Goal: Communication & Community: Answer question/provide support

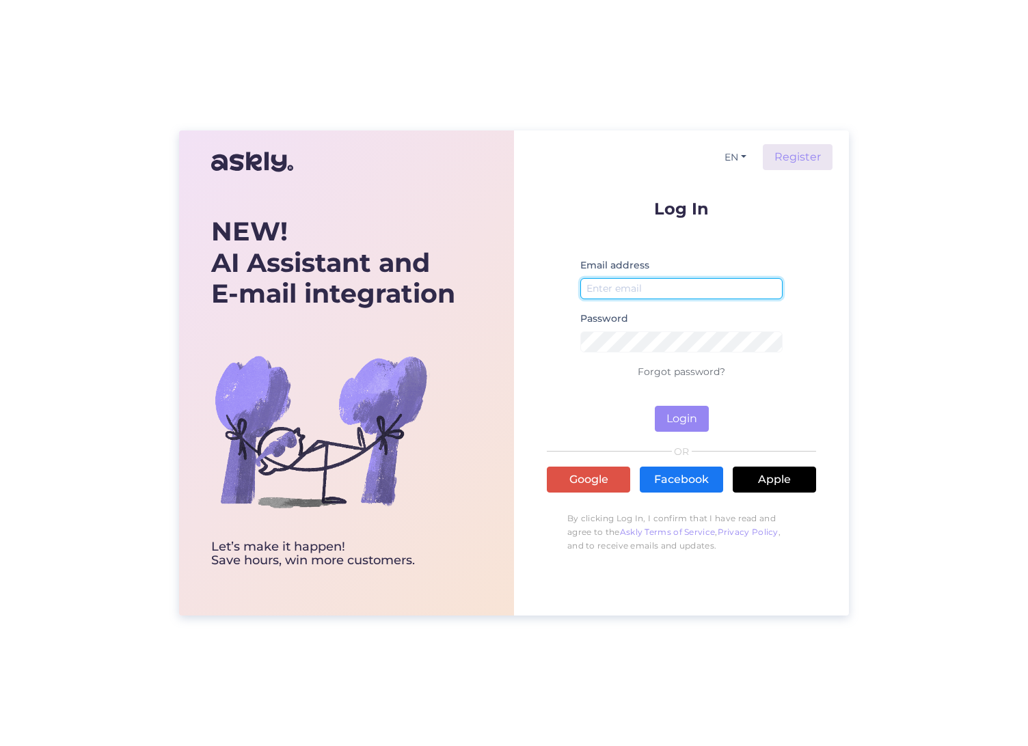
click at [649, 293] on input "email" at bounding box center [681, 288] width 202 height 21
type input "[EMAIL_ADDRESS][DOMAIN_NAME]"
click at [679, 410] on button "Login" at bounding box center [682, 419] width 54 height 26
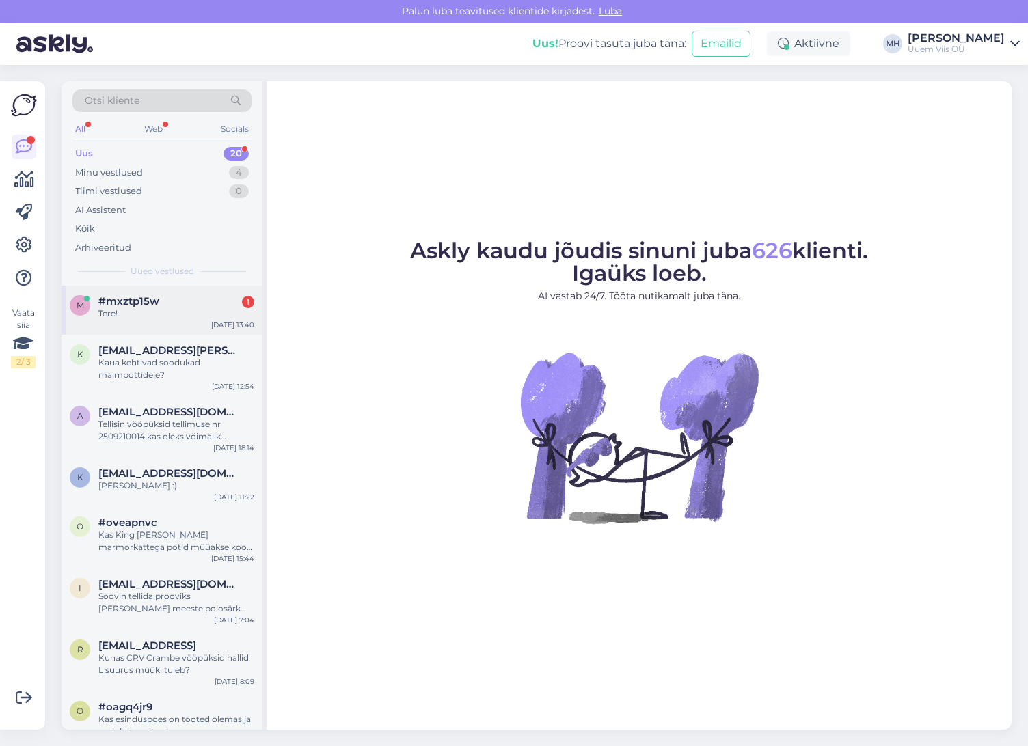
click at [159, 312] on div "Tere!" at bounding box center [176, 314] width 156 height 12
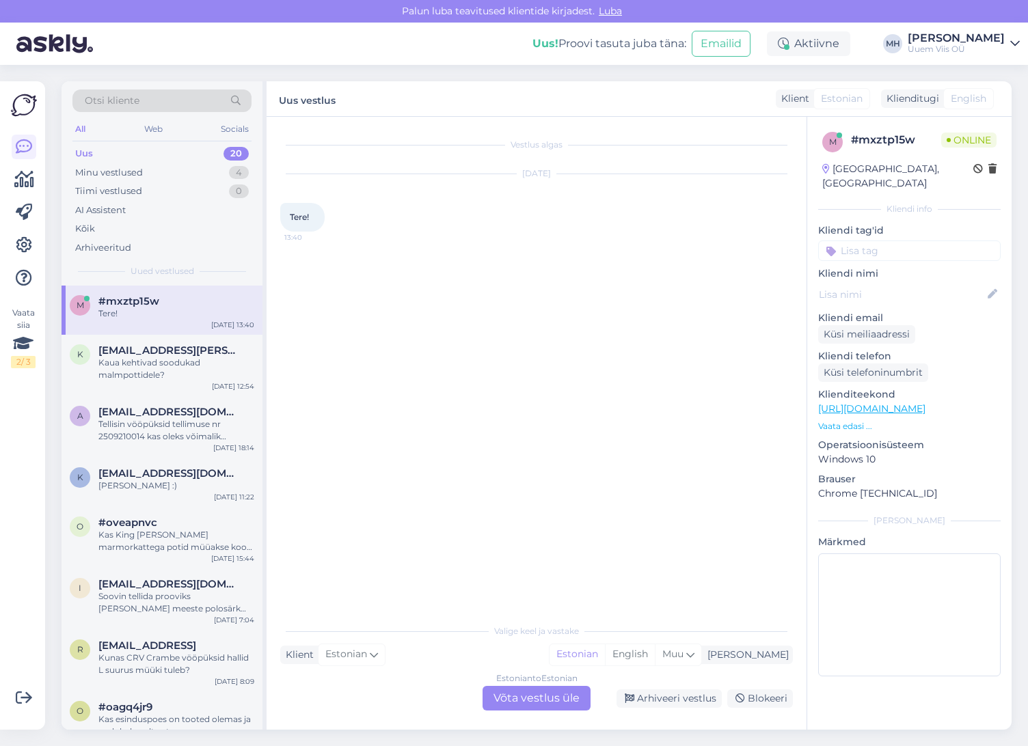
click at [539, 698] on div "Estonian to Estonian Võta vestlus üle" at bounding box center [537, 698] width 108 height 25
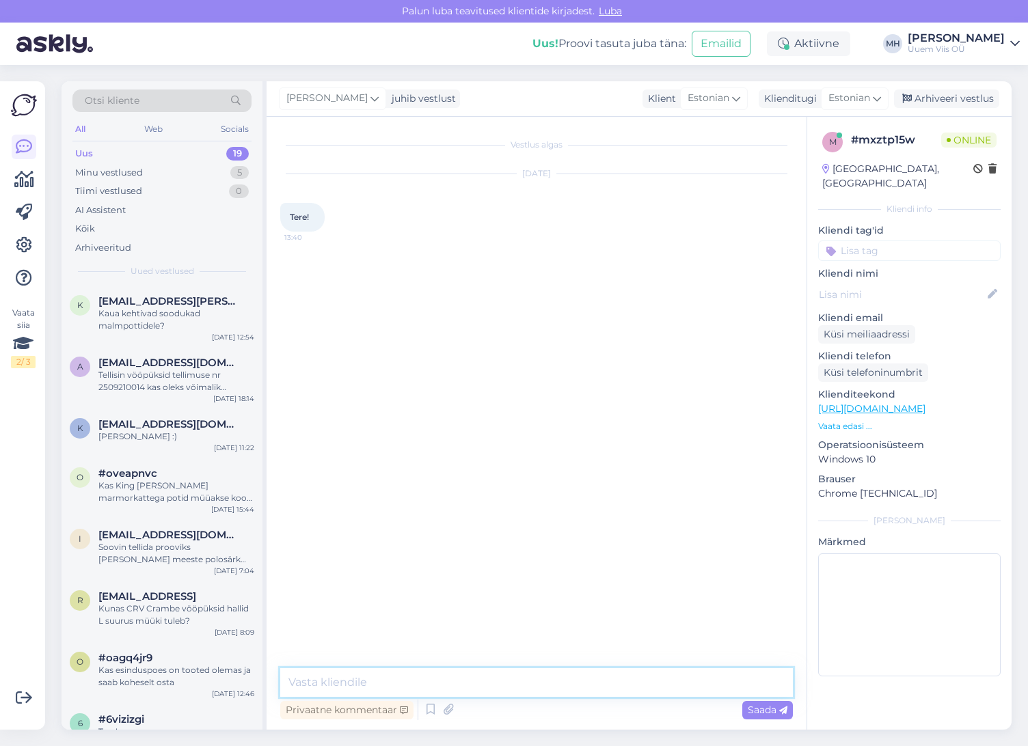
click at [478, 672] on textarea at bounding box center [536, 682] width 513 height 29
type textarea "Tere!"
type textarea "Kuidas saame aidata?"
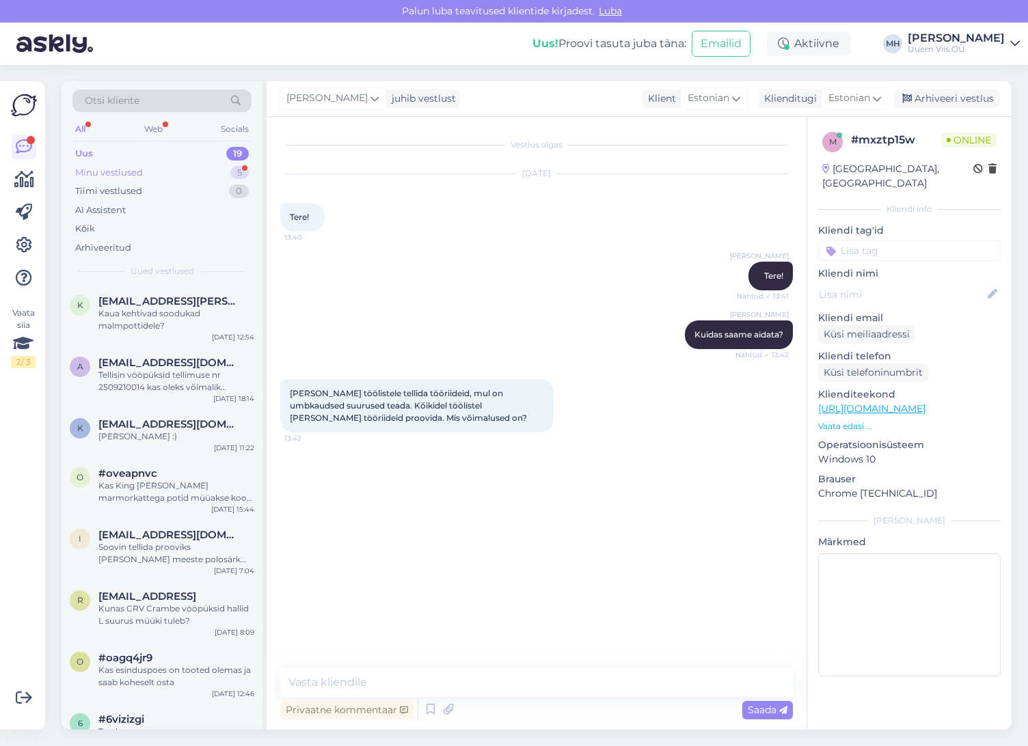
click at [149, 174] on div "Minu vestlused 5" at bounding box center [161, 172] width 179 height 19
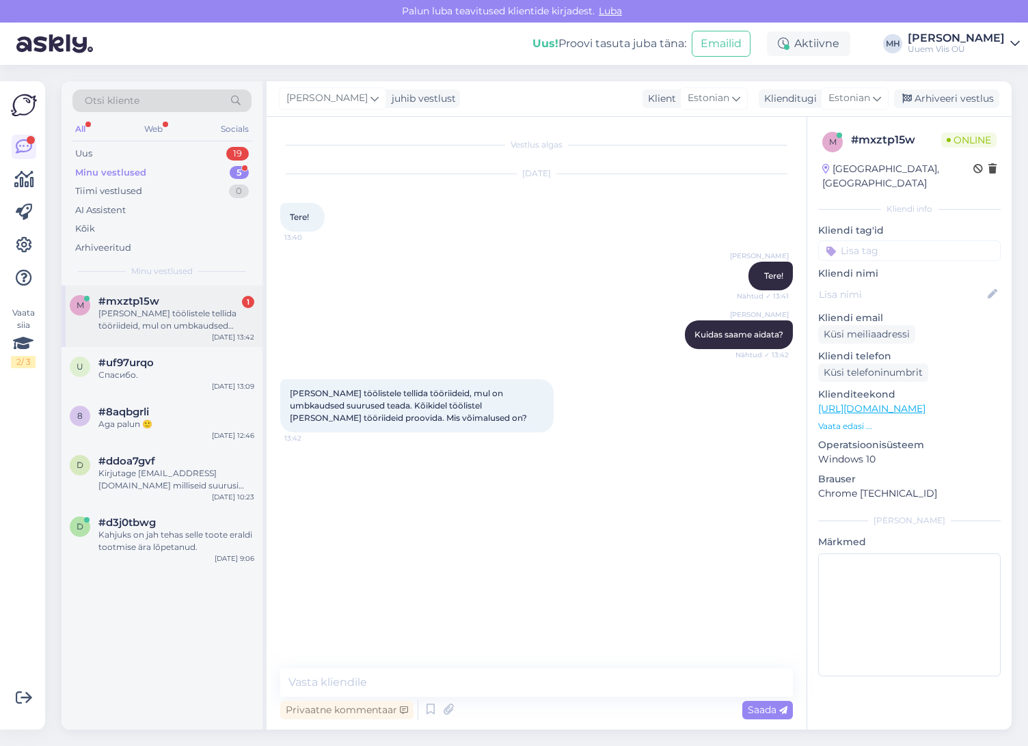
click at [152, 309] on div "[PERSON_NAME] töölistele tellida tööriideid, mul on umbkaudsed suurused teada. …" at bounding box center [176, 320] width 156 height 25
click at [600, 670] on textarea at bounding box center [536, 682] width 513 height 29
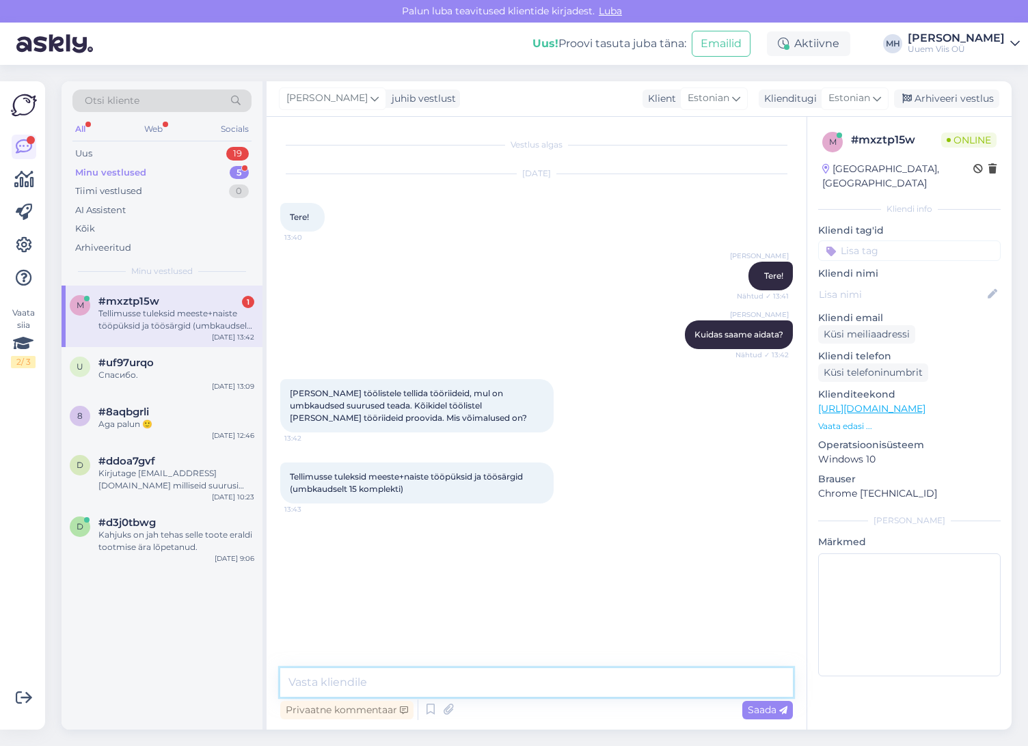
click at [522, 673] on textarea at bounding box center [536, 682] width 513 height 29
click at [512, 680] on textarea at bounding box center [536, 682] width 513 height 29
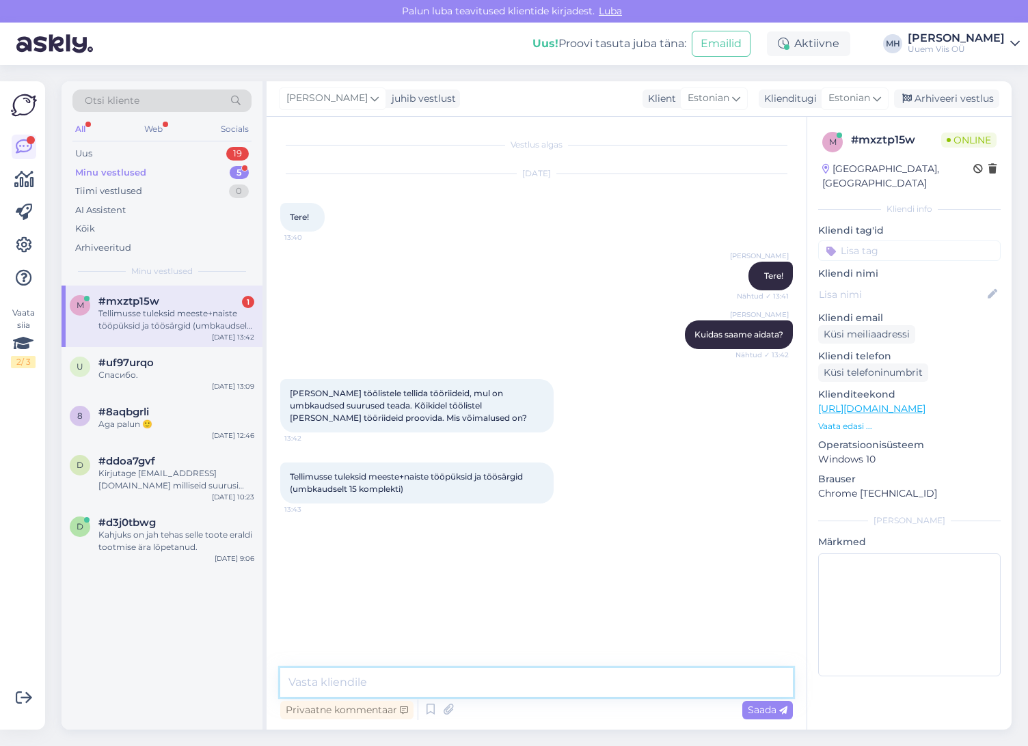
click at [512, 680] on textarea at bounding box center [536, 682] width 513 height 29
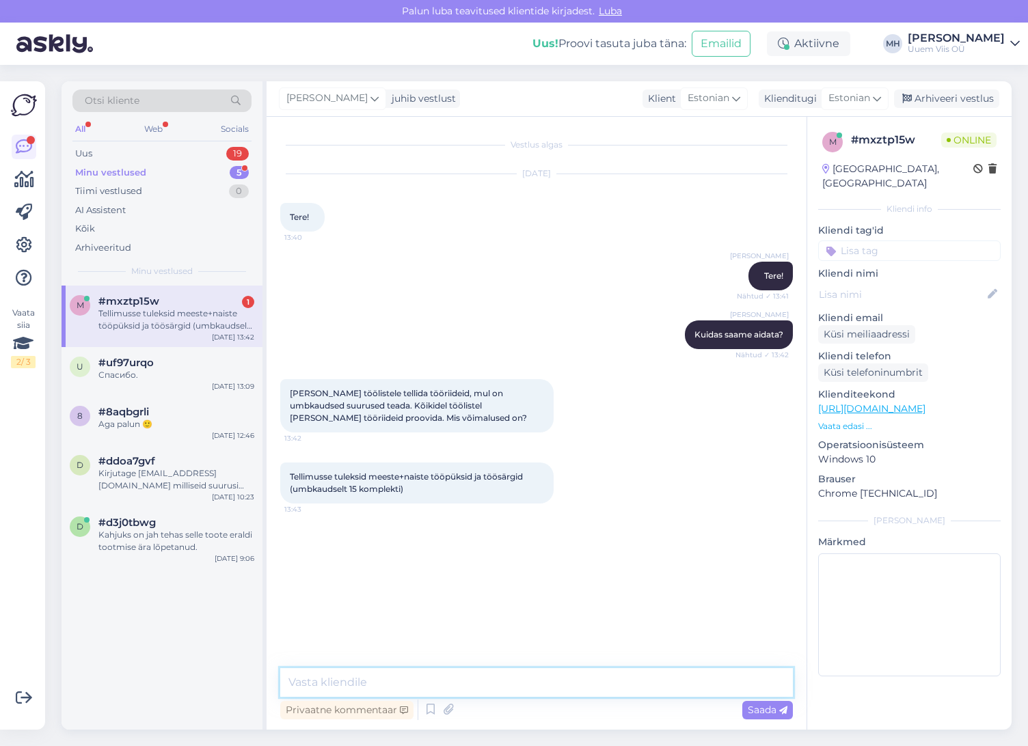
click at [512, 680] on textarea at bounding box center [536, 682] width 513 height 29
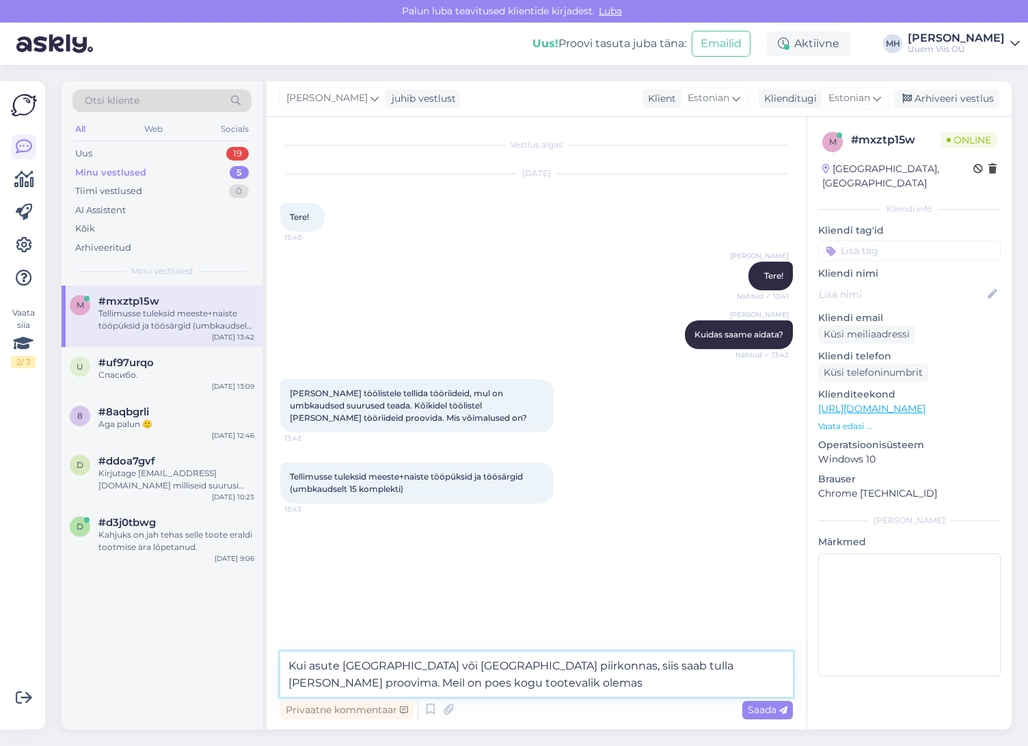
type textarea "Kui asute [GEOGRAPHIC_DATA] või [GEOGRAPHIC_DATA] piirkonnas, siis saab tulla […"
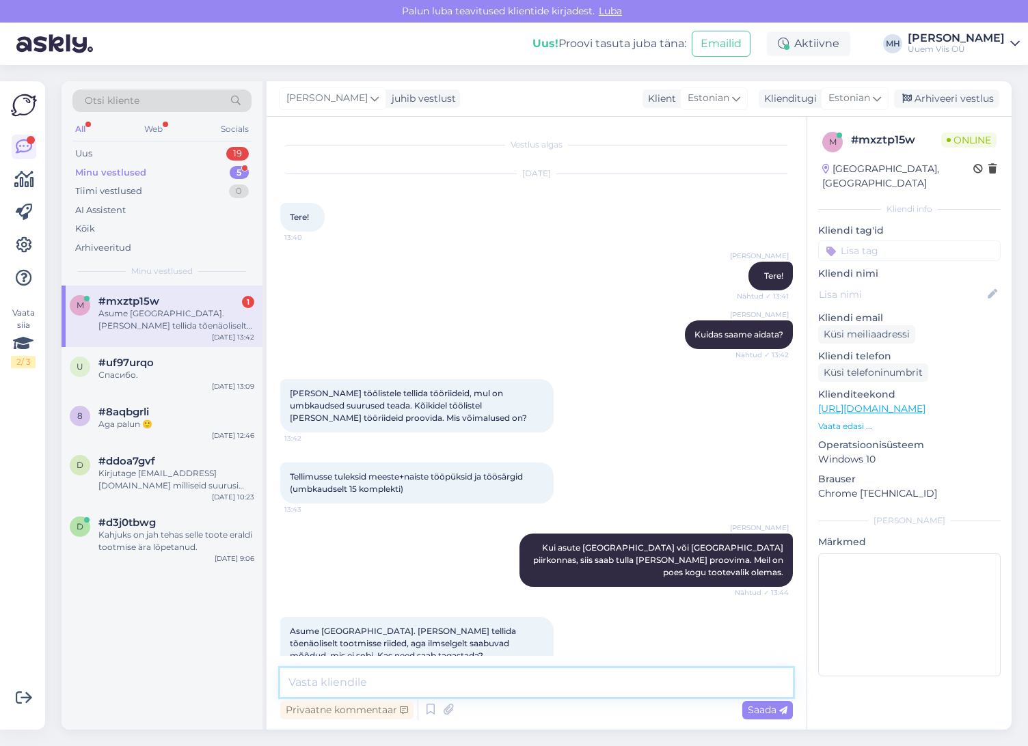
scroll to position [17, 0]
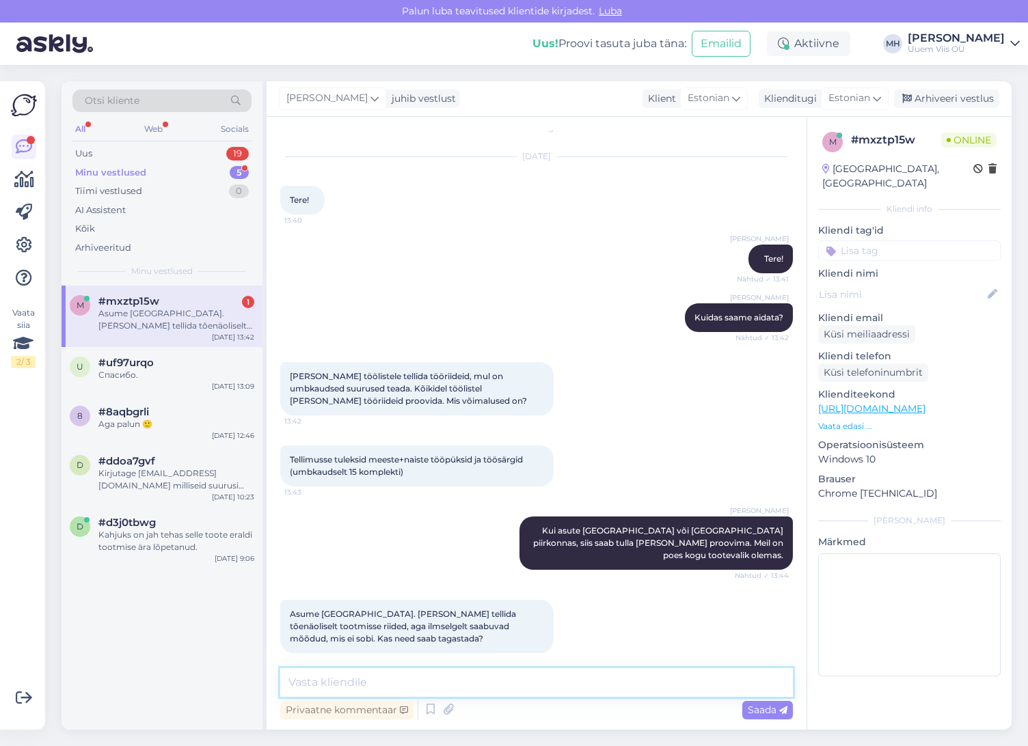
click at [554, 687] on textarea at bounding box center [536, 682] width 513 height 29
click at [554, 683] on textarea at bounding box center [536, 682] width 513 height 29
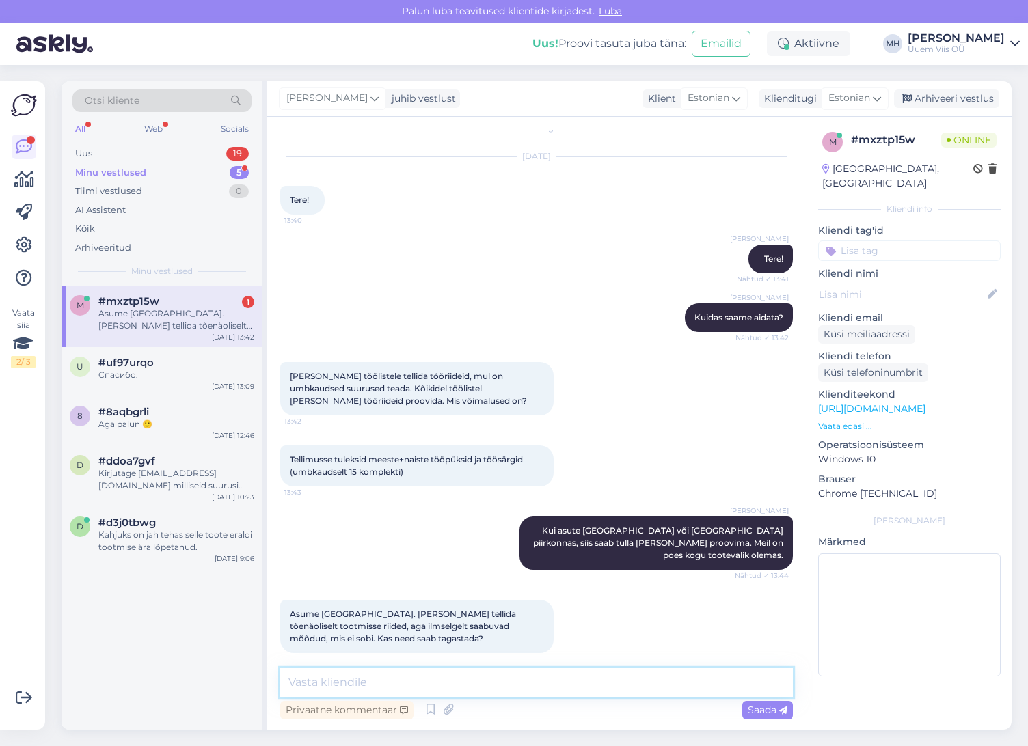
click at [554, 683] on textarea at bounding box center [536, 682] width 513 height 29
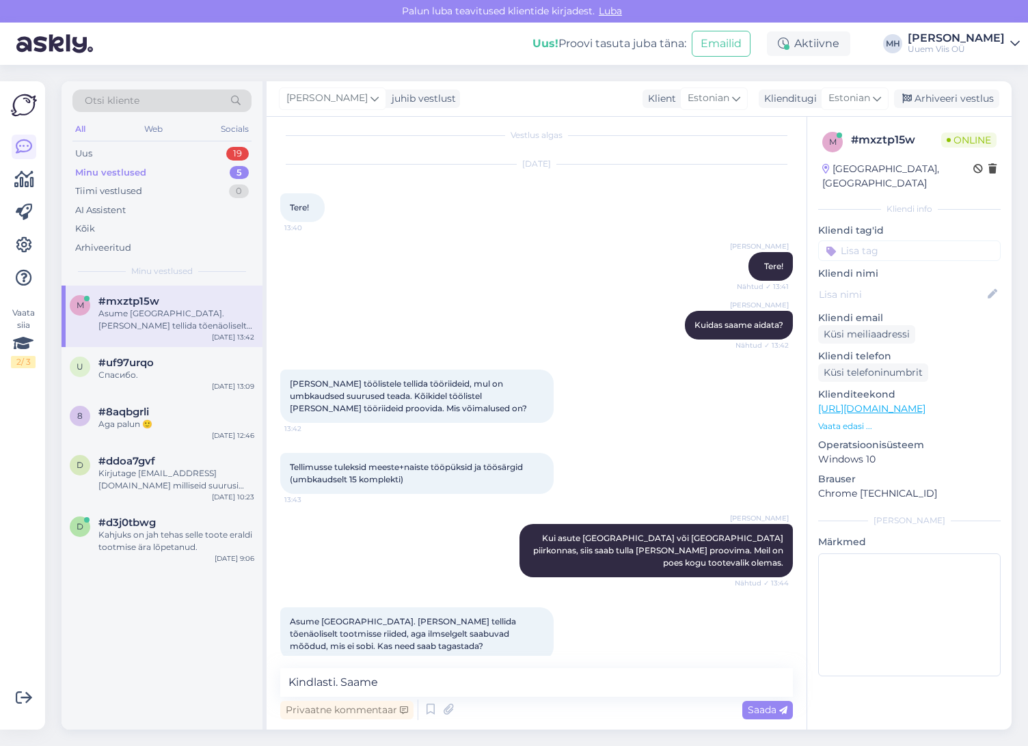
scroll to position [0, 0]
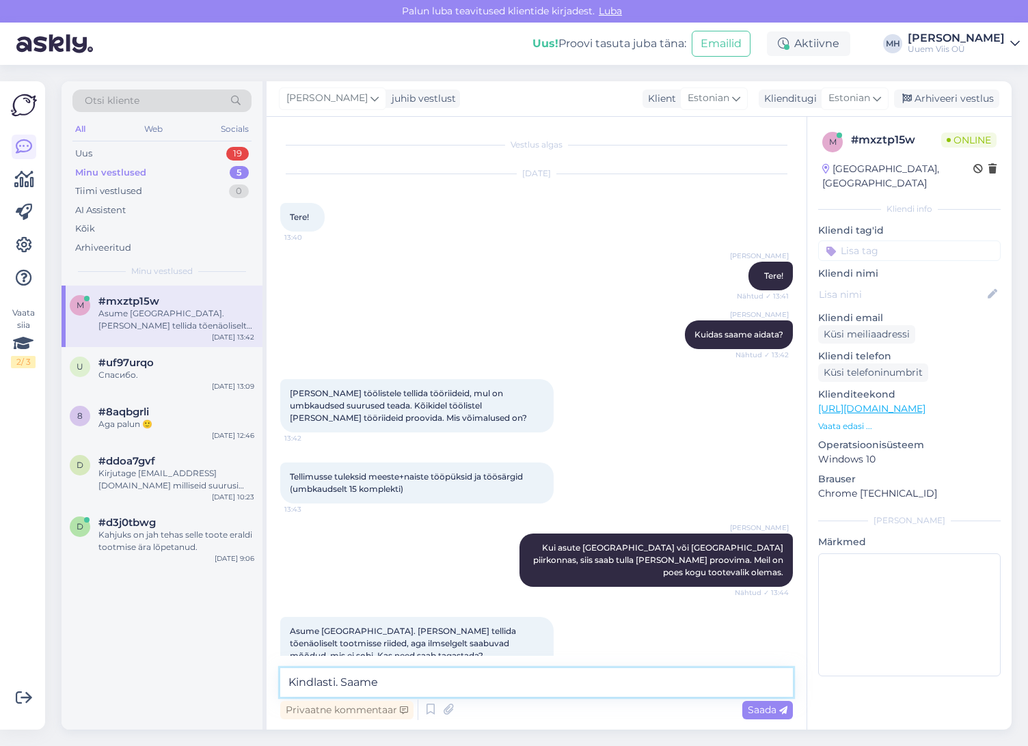
click at [563, 673] on textarea "Kindlasti. Saame" at bounding box center [536, 682] width 513 height 29
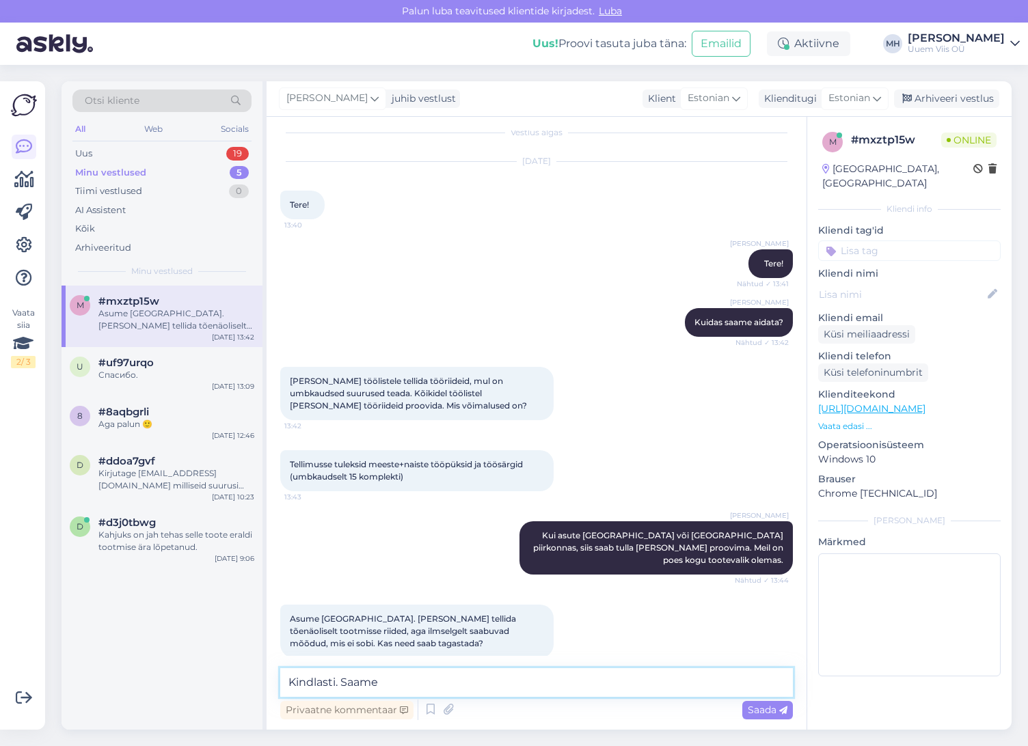
scroll to position [17, 0]
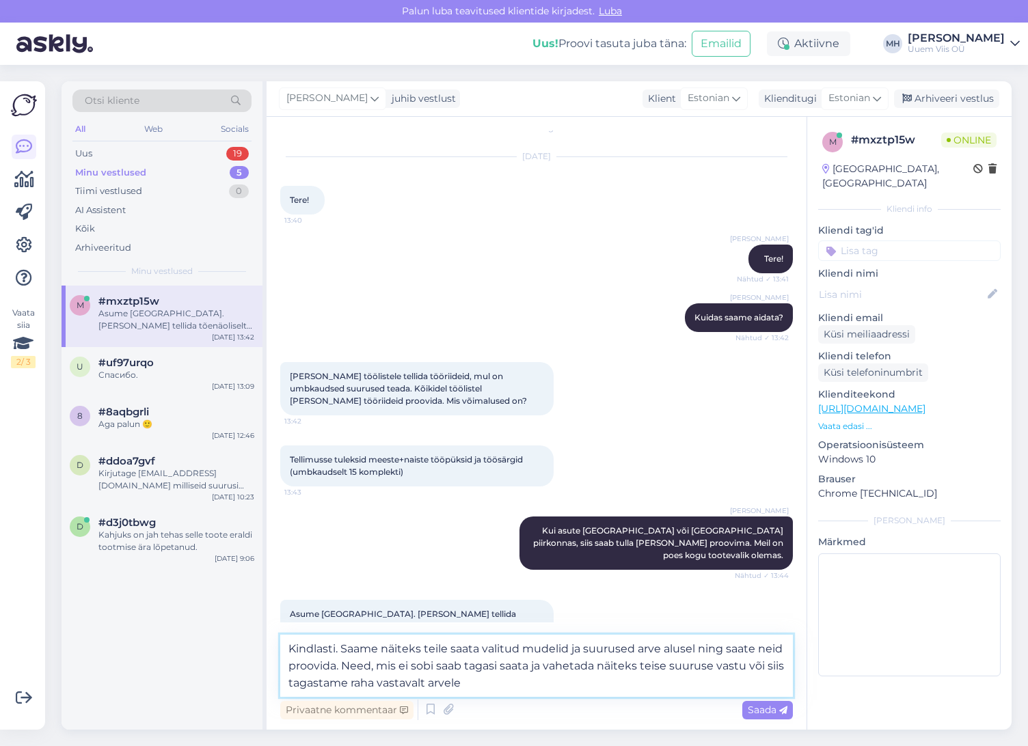
type textarea "Kindlasti. Saame näiteks teile saata valitud mudelid ja suurused arve alusel ni…"
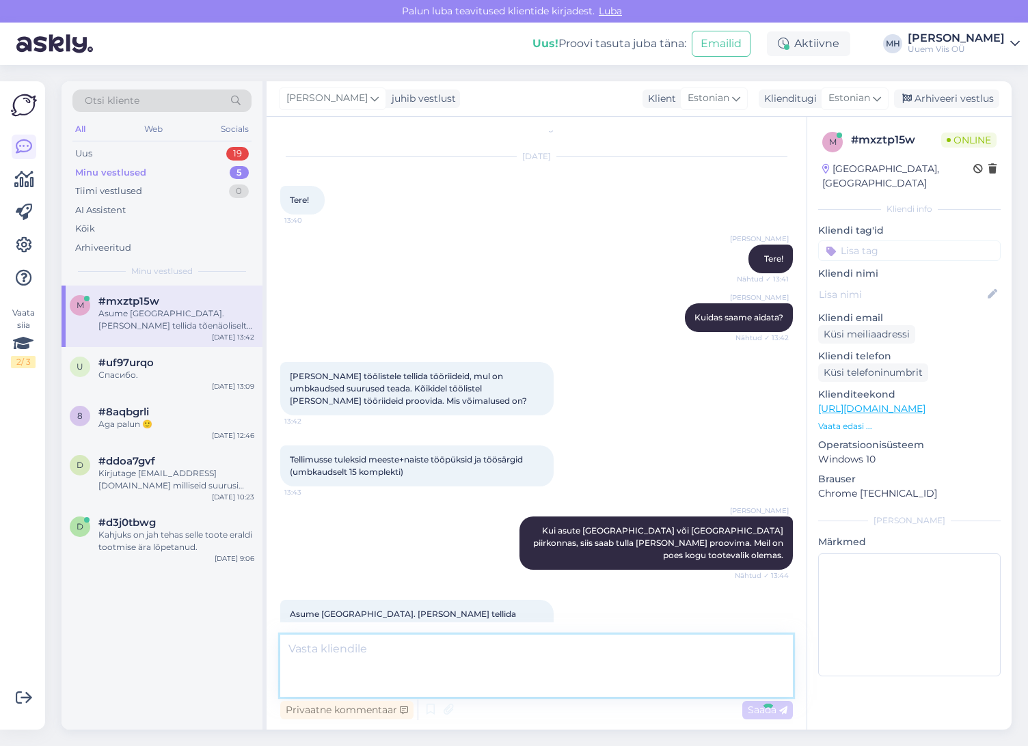
scroll to position [113, 0]
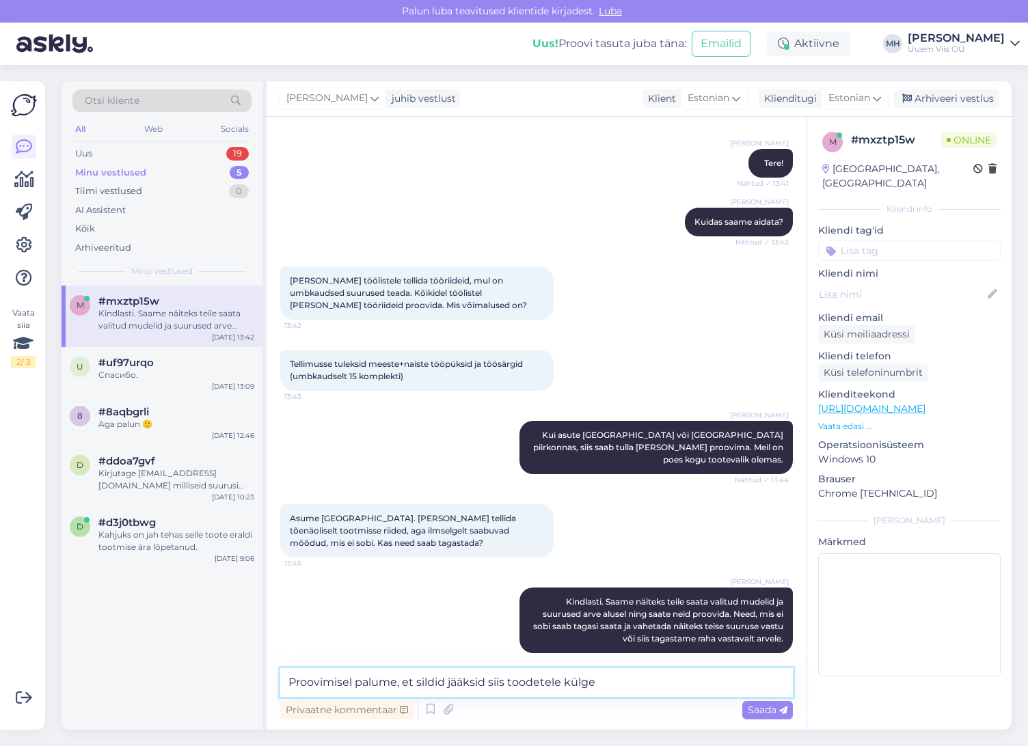
type textarea "Proovimisel palume, et sildid jääksid siis toodetele külge."
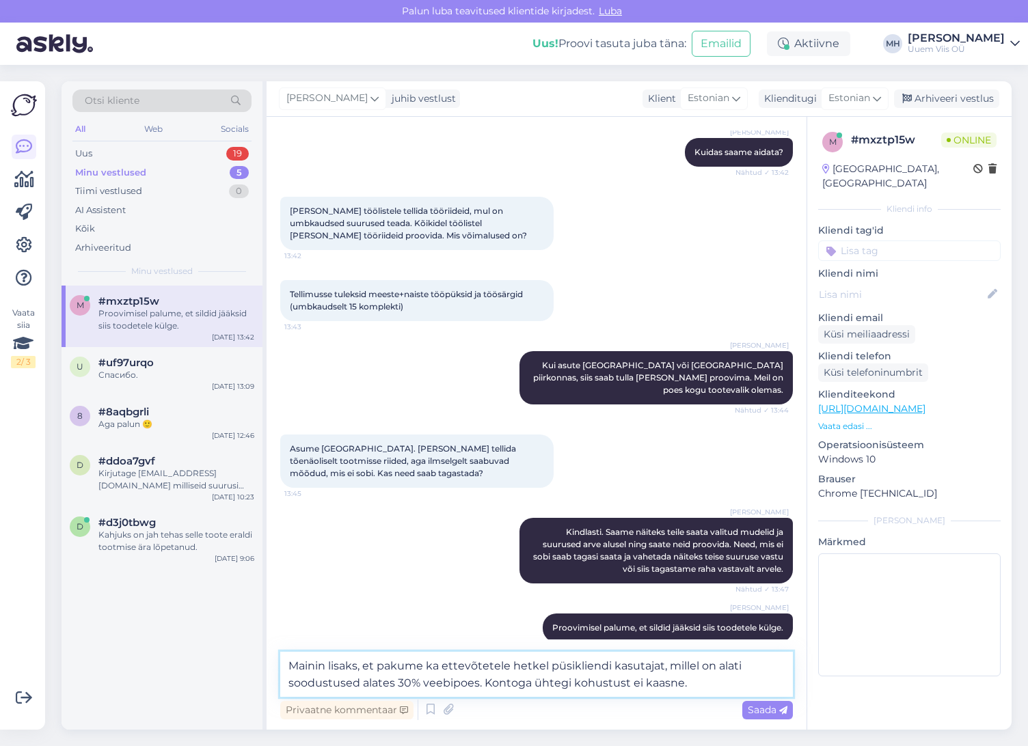
scroll to position [188, 0]
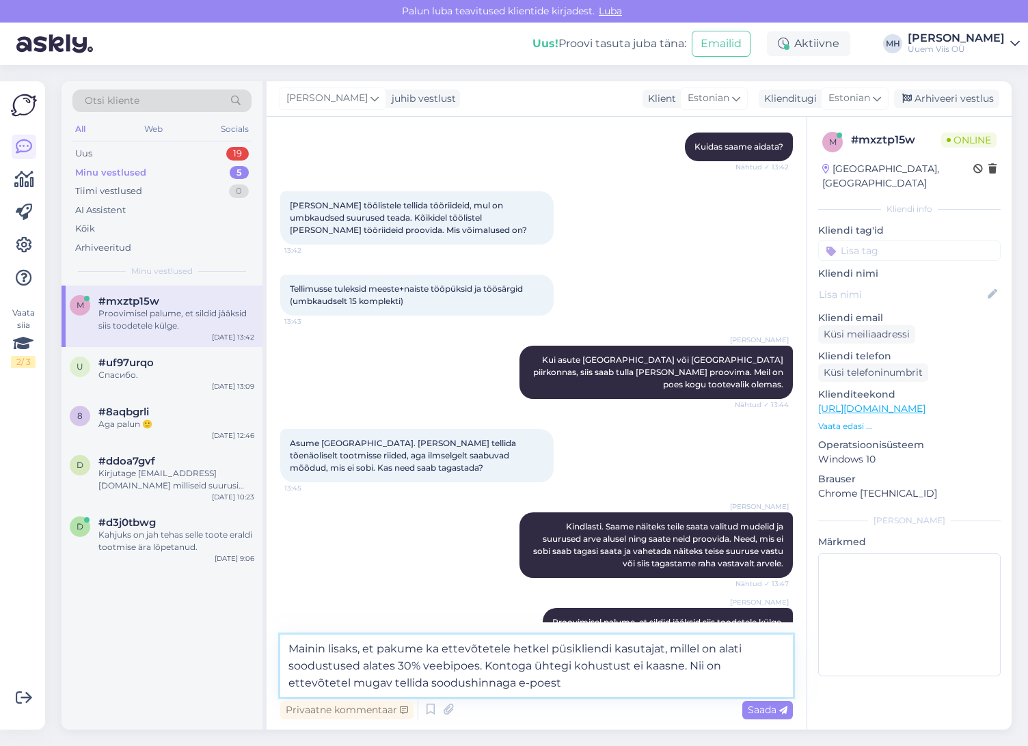
type textarea "Mainin lisaks, et pakume ka ettevõtetele hetkel püsikliendi kasutajat, millel o…"
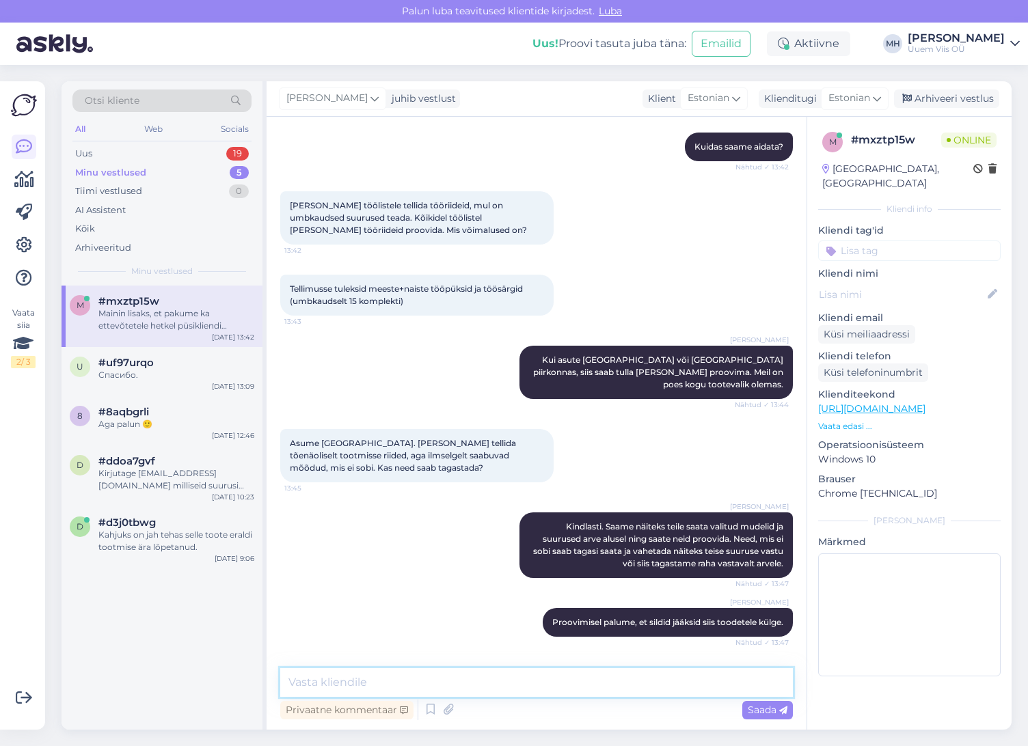
scroll to position [267, 0]
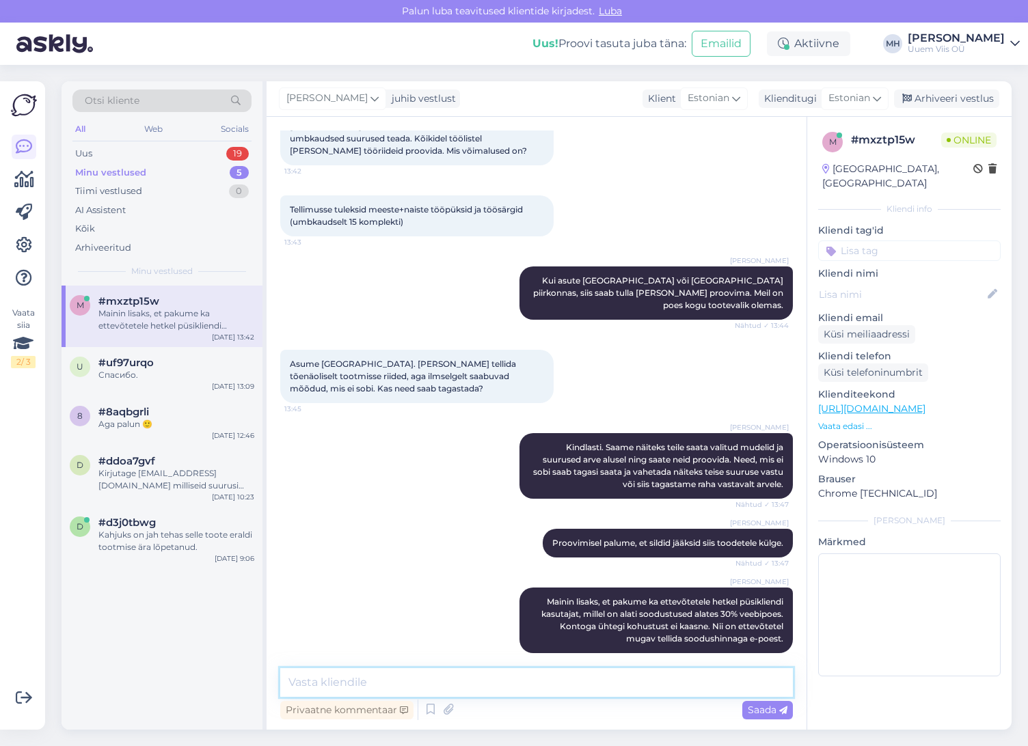
click at [595, 683] on textarea at bounding box center [536, 682] width 513 height 29
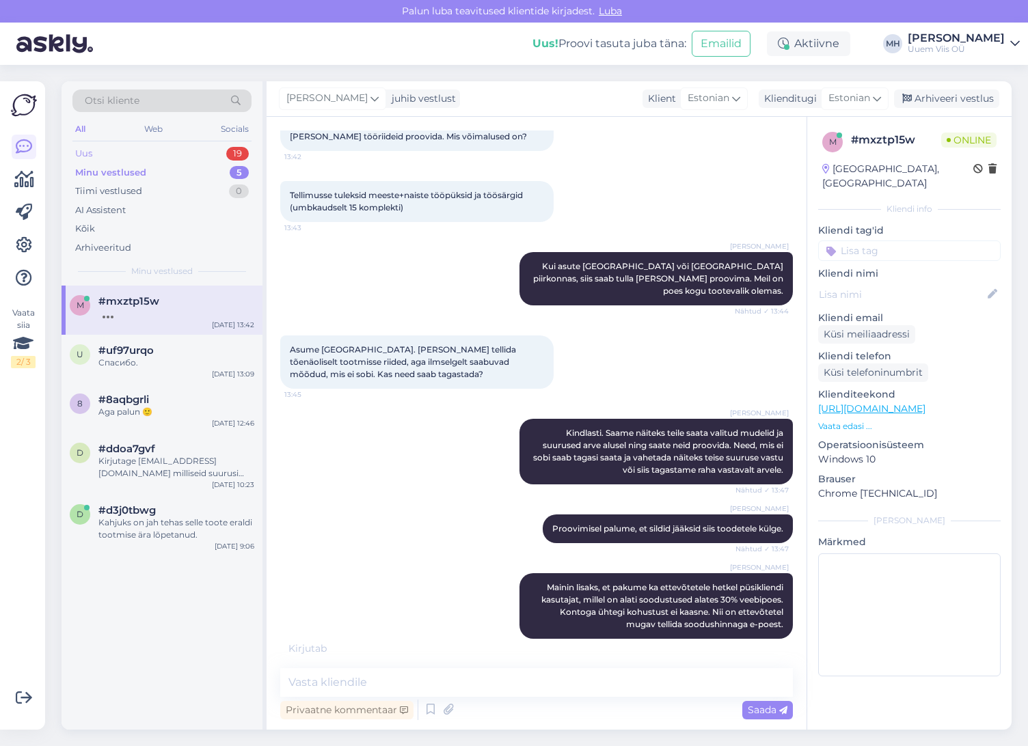
click at [110, 153] on div "Uus 19" at bounding box center [161, 153] width 179 height 19
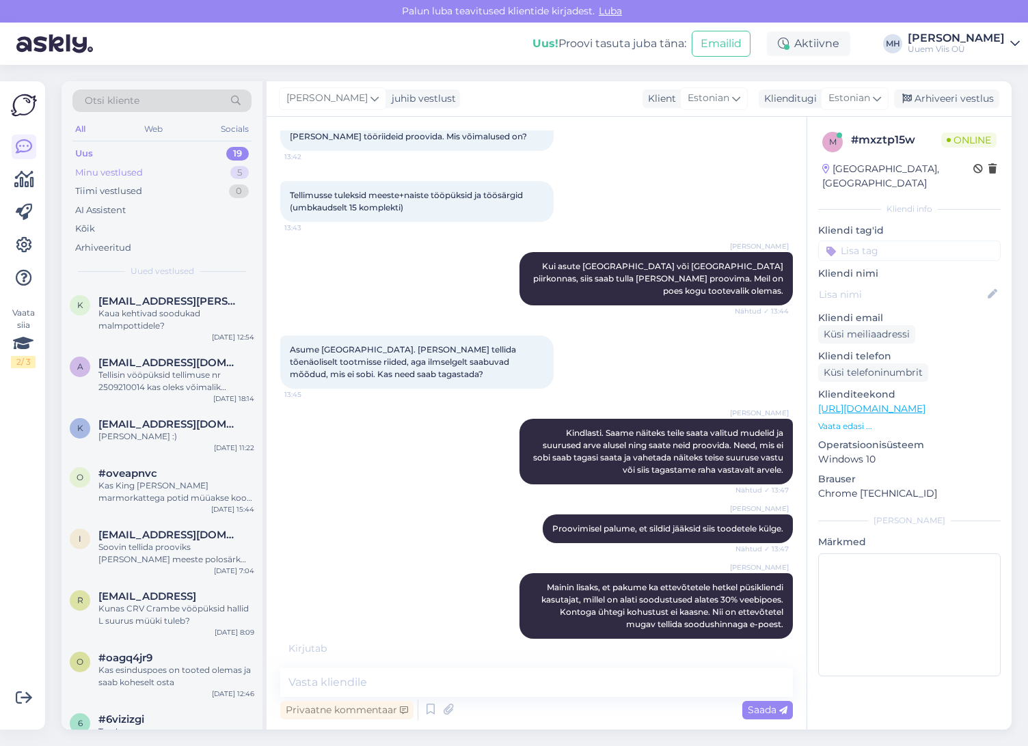
click at [133, 173] on div "Minu vestlused" at bounding box center [109, 173] width 68 height 14
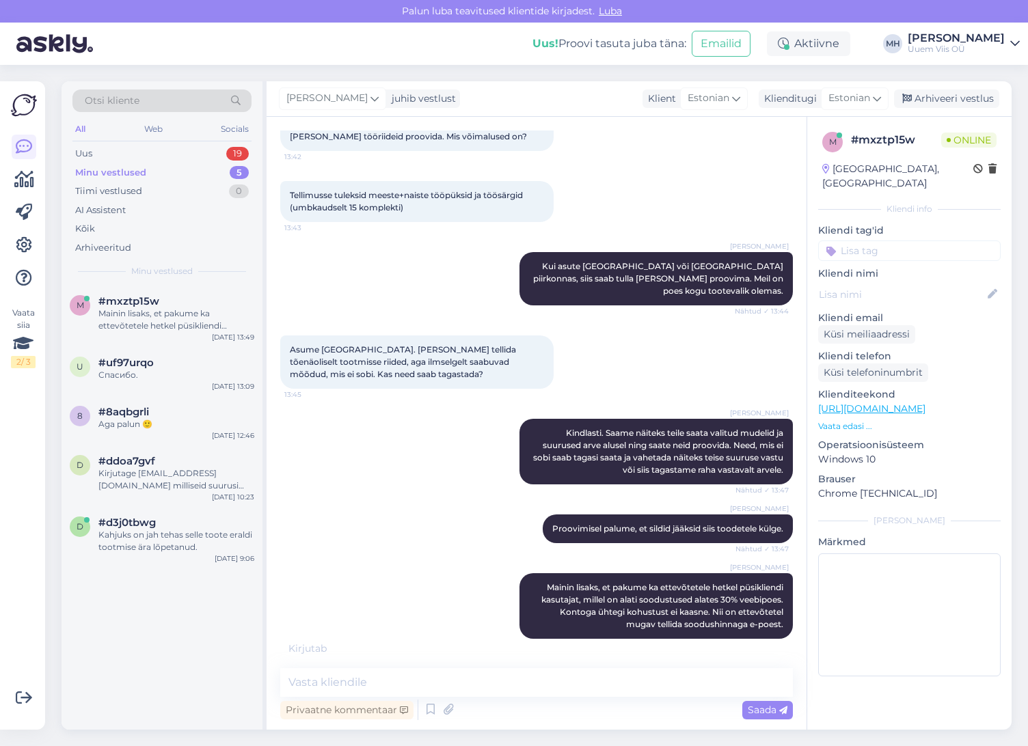
scroll to position [326, 0]
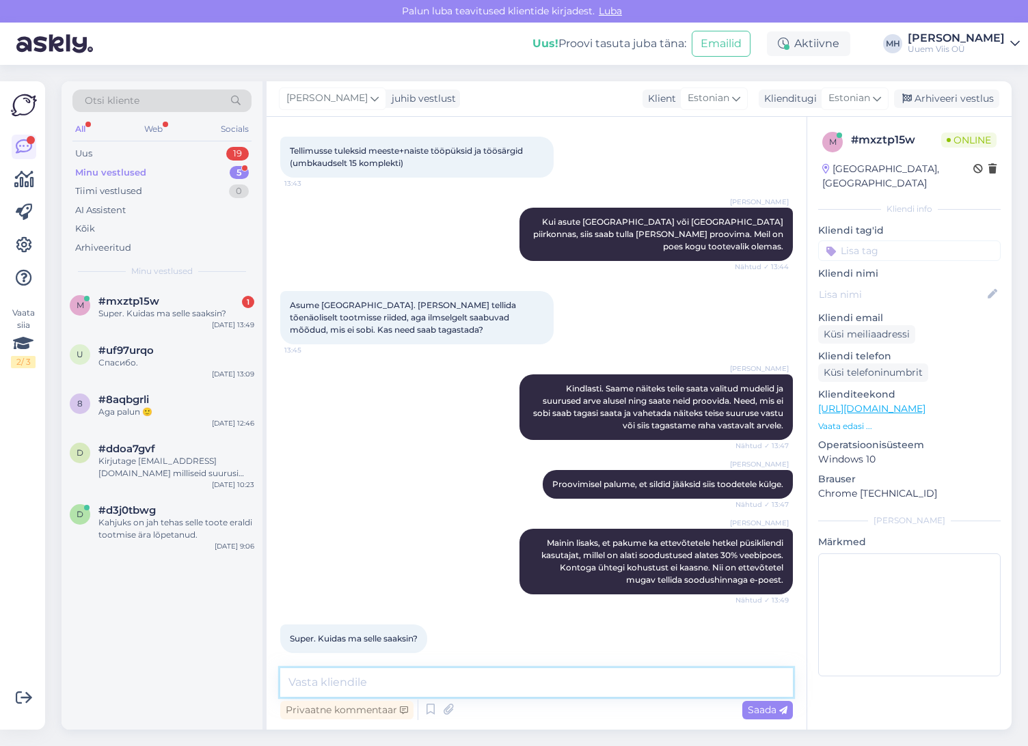
click at [575, 686] on textarea at bounding box center [536, 682] width 513 height 29
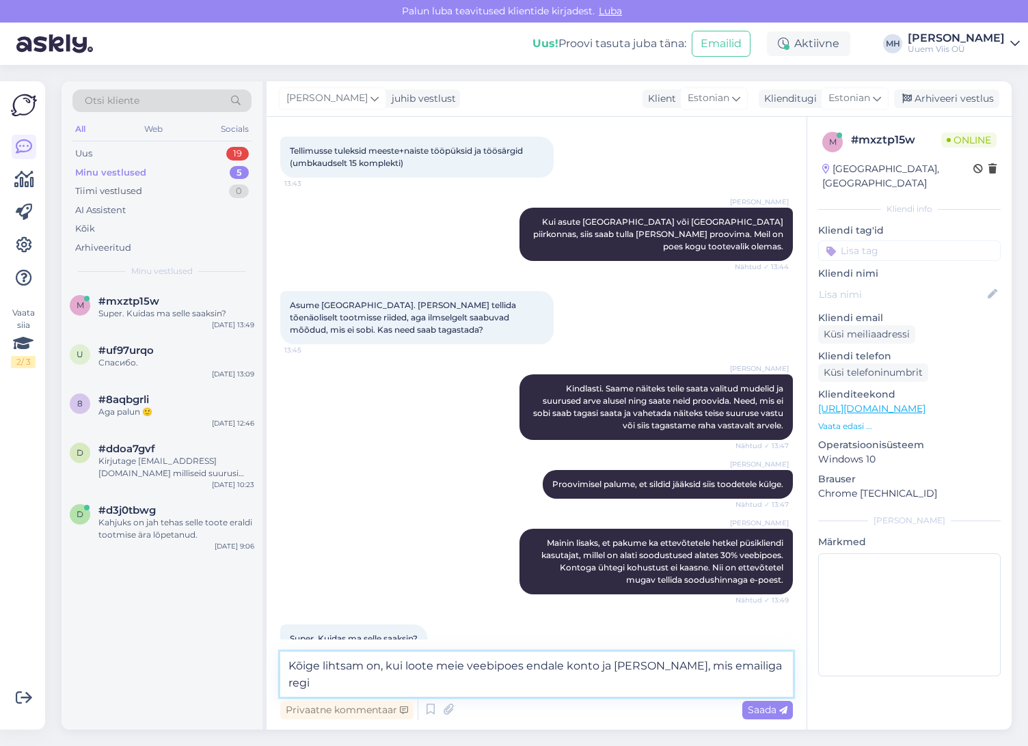
scroll to position [340, 0]
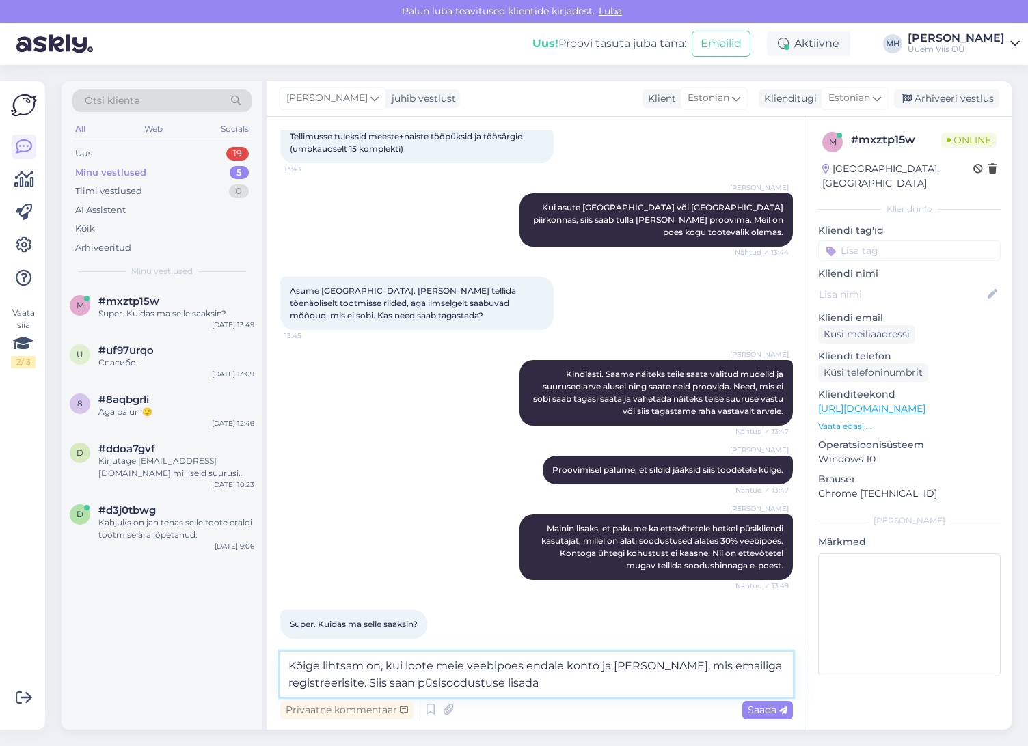
type textarea "Kõige lihtsam on, kui loote meie veebipoes endale konto ja [PERSON_NAME], mis e…"
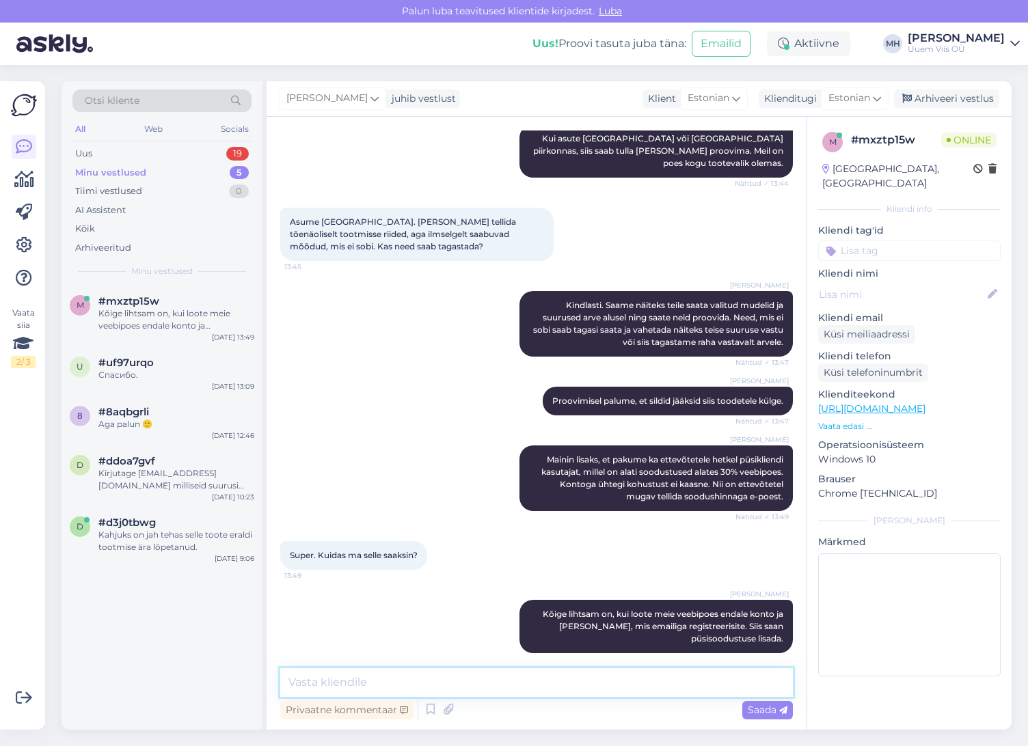
click at [537, 687] on textarea at bounding box center [536, 682] width 513 height 29
click at [539, 680] on textarea at bounding box center [536, 682] width 513 height 29
type textarea "Soodustused rakenduvad, [PERSON_NAME] kontoga sees. Tellimine toimub tavapärase…"
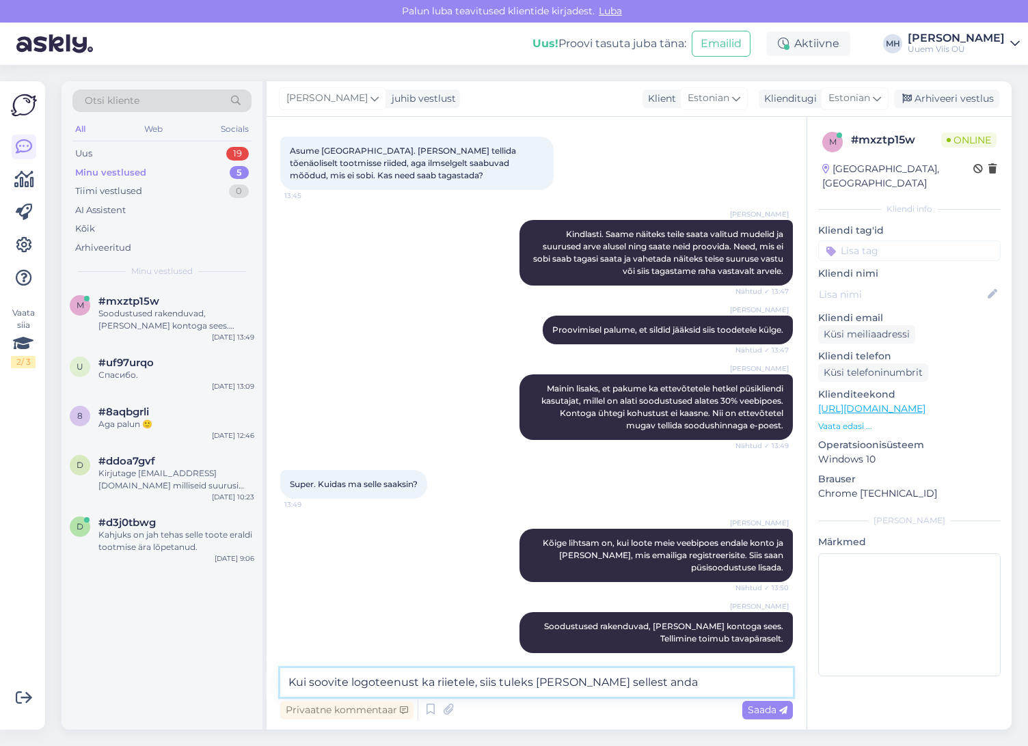
type textarea "Kui soovite logoteenust ka riietele, siis tuleks [PERSON_NAME] sellest anda."
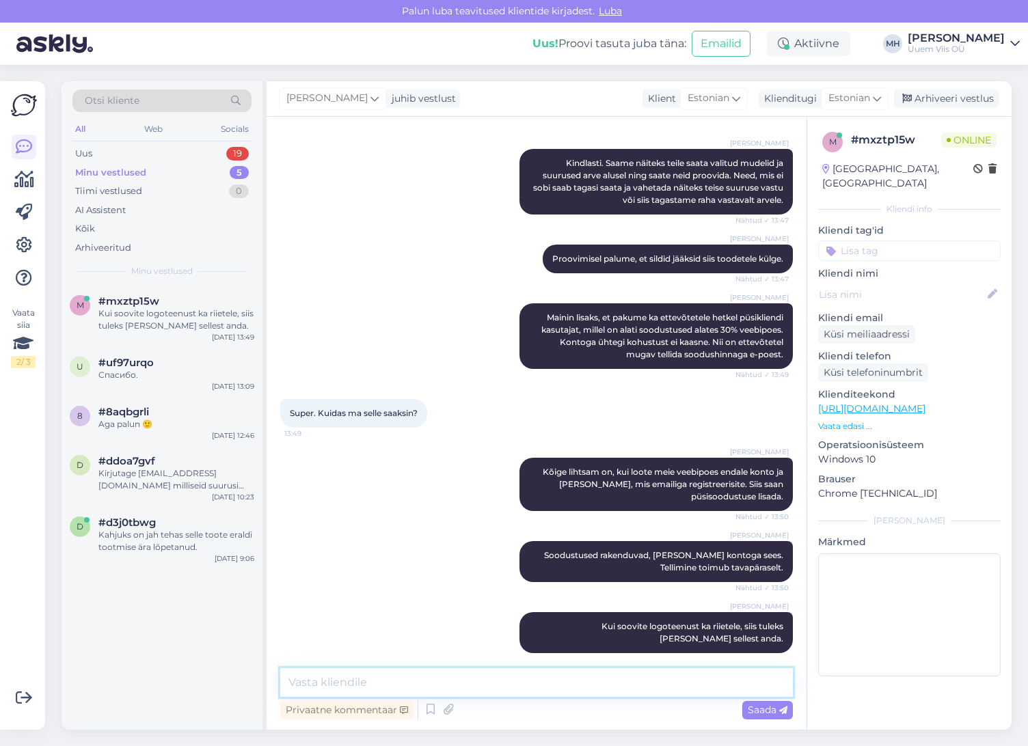
click at [514, 685] on textarea at bounding box center [536, 682] width 513 height 29
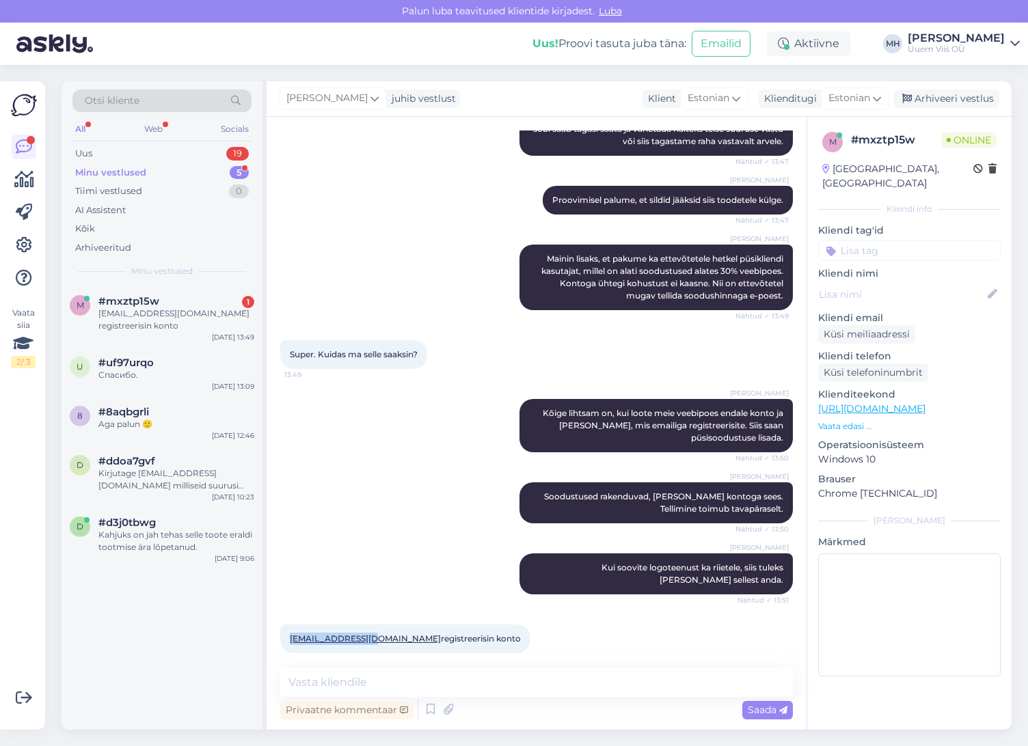
drag, startPoint x: 288, startPoint y: 629, endPoint x: 371, endPoint y: 634, distance: 83.5
click at [371, 634] on div "[EMAIL_ADDRESS][DOMAIN_NAME] registreerisin konto 13:52" at bounding box center [405, 639] width 250 height 29
copy link "[EMAIL_ADDRESS][DOMAIN_NAME]"
click at [698, 675] on textarea at bounding box center [536, 682] width 513 height 29
click at [529, 684] on textarea at bounding box center [536, 682] width 513 height 29
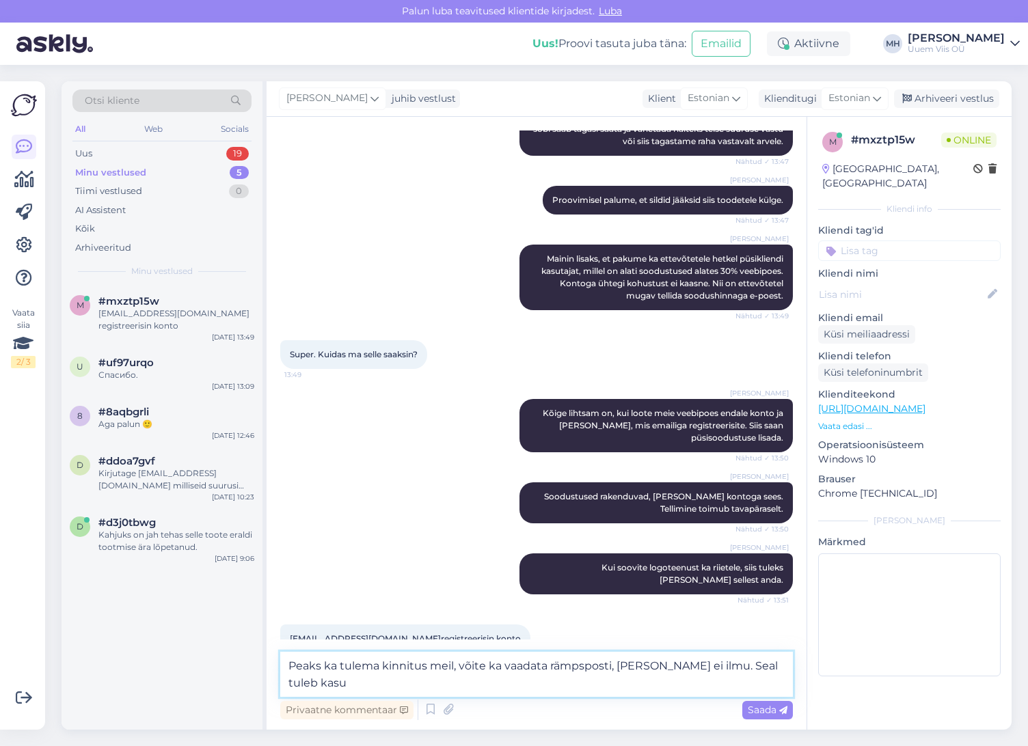
scroll to position [625, 0]
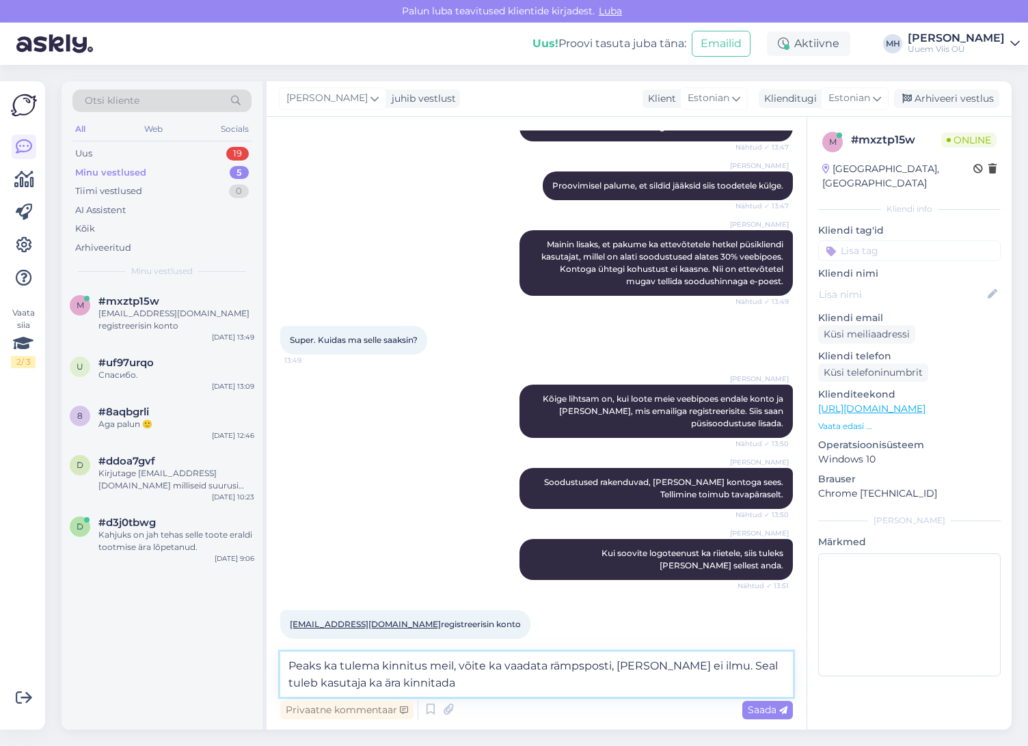
type textarea "Peaks ka tulema kinnitus meil, võite ka vaadata rämpsposti, [PERSON_NAME] ei il…"
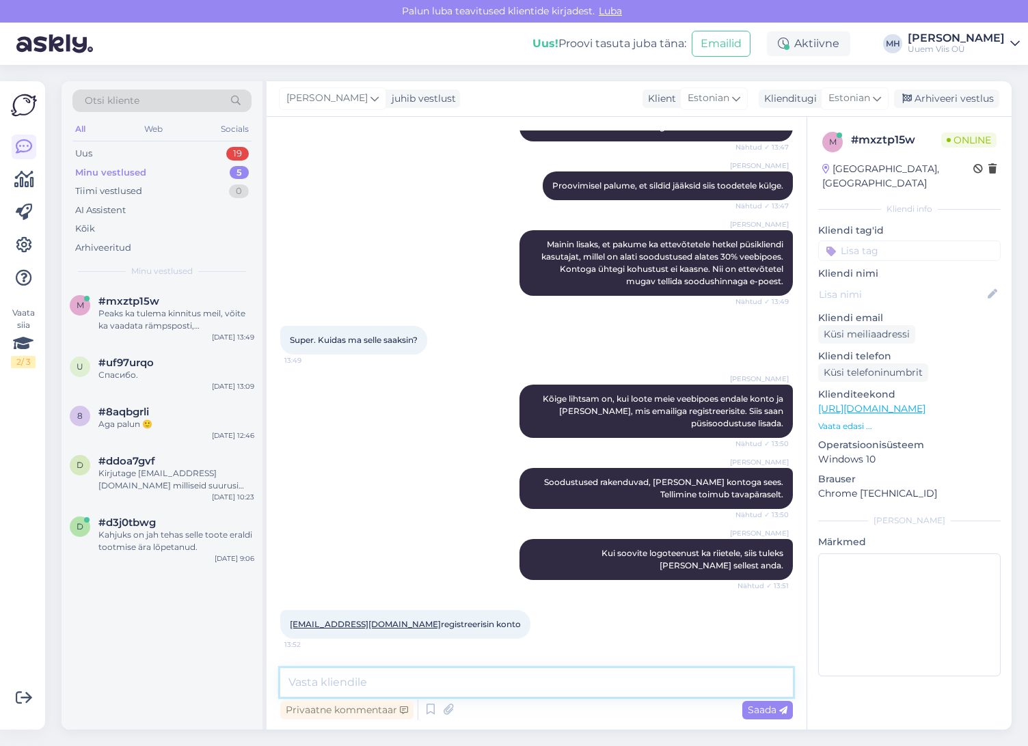
scroll to position [681, 0]
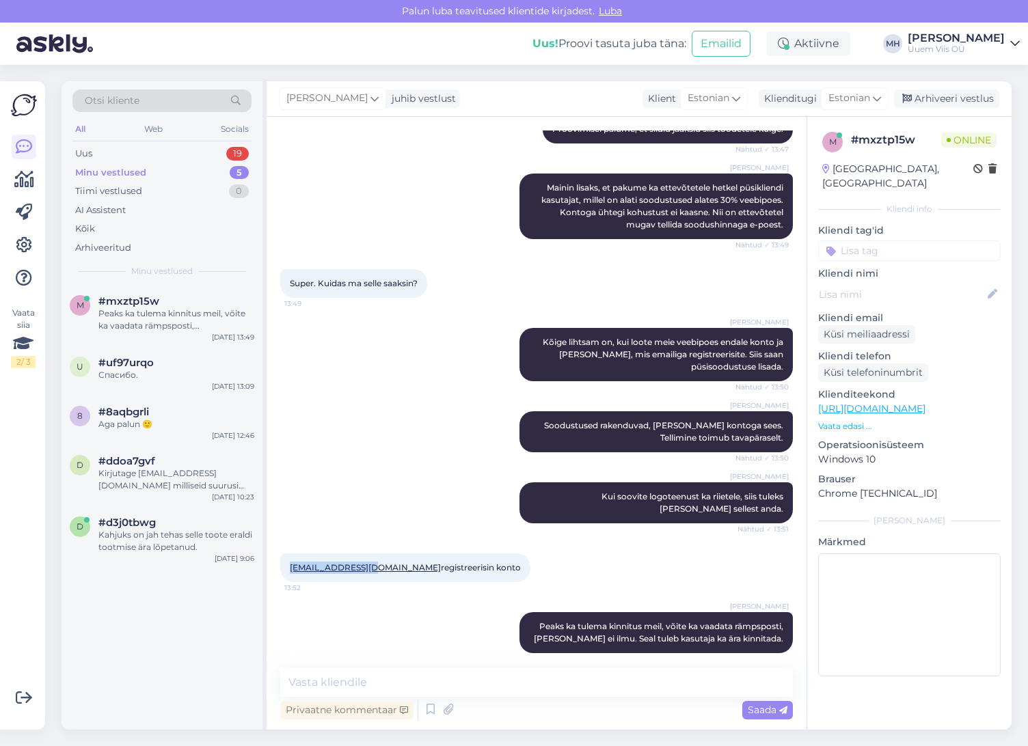
drag, startPoint x: 288, startPoint y: 557, endPoint x: 370, endPoint y: 564, distance: 82.3
click at [370, 564] on div "[EMAIL_ADDRESS][DOMAIN_NAME] registreerisin konto 13:52" at bounding box center [405, 568] width 250 height 29
copy link "[EMAIL_ADDRESS][DOMAIN_NAME]"
click at [497, 692] on textarea at bounding box center [536, 682] width 513 height 29
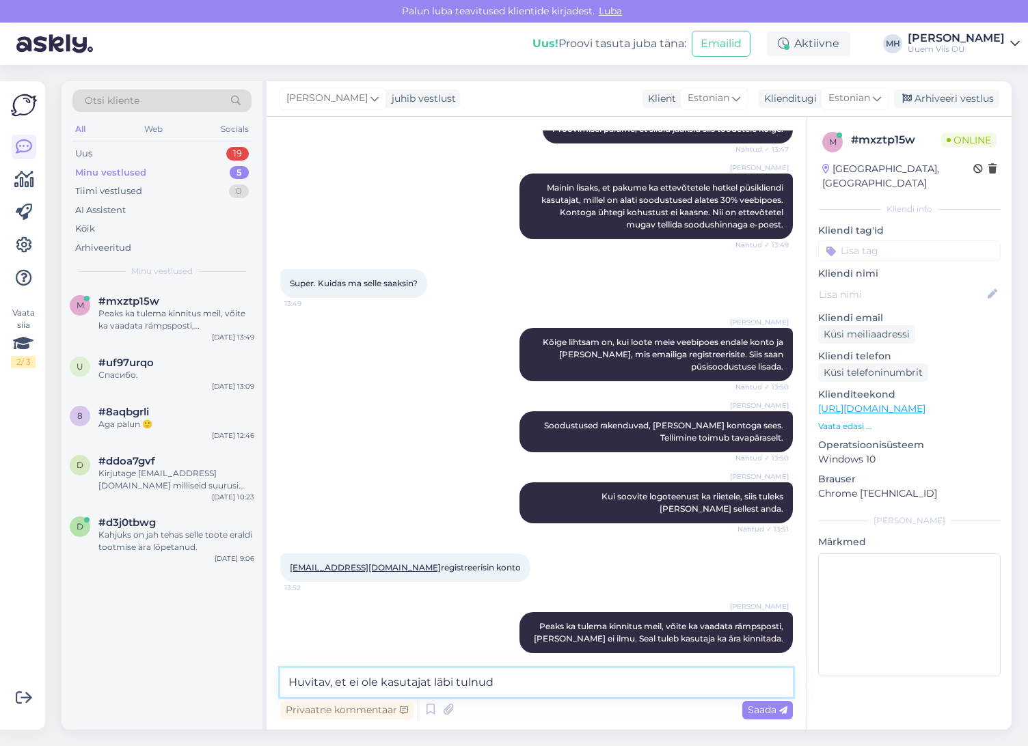
type textarea "Huvitav, et ei ole kasutajat läbi tulnud."
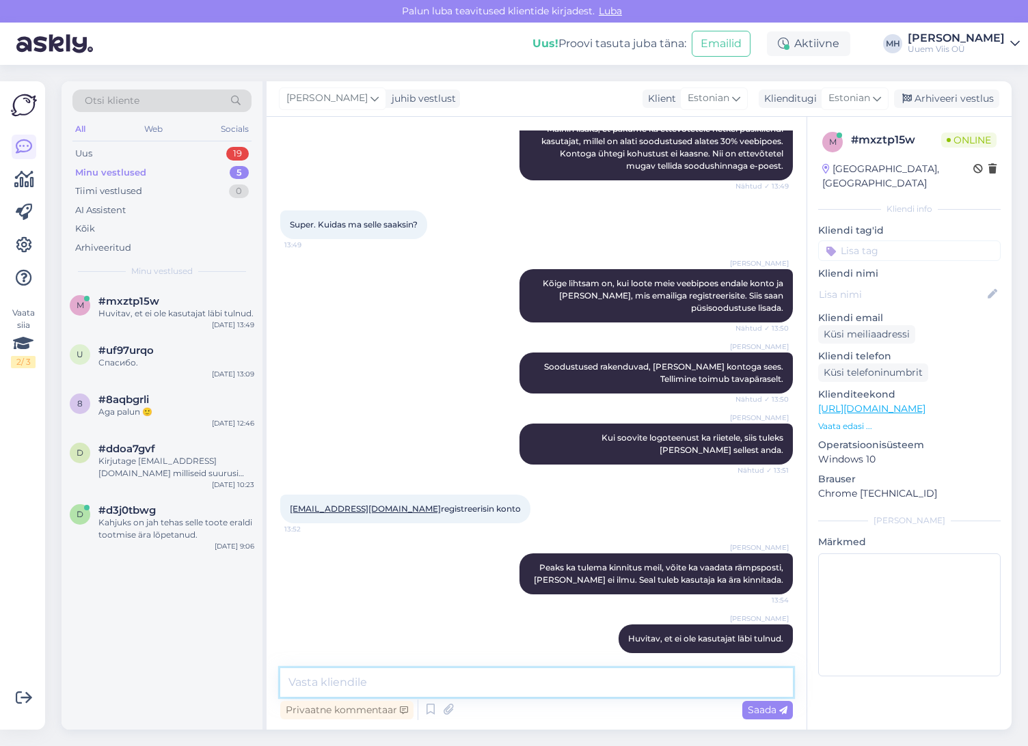
click at [583, 687] on textarea at bounding box center [536, 682] width 513 height 29
click at [853, 420] on p "Vaata edasi ..." at bounding box center [909, 426] width 182 height 12
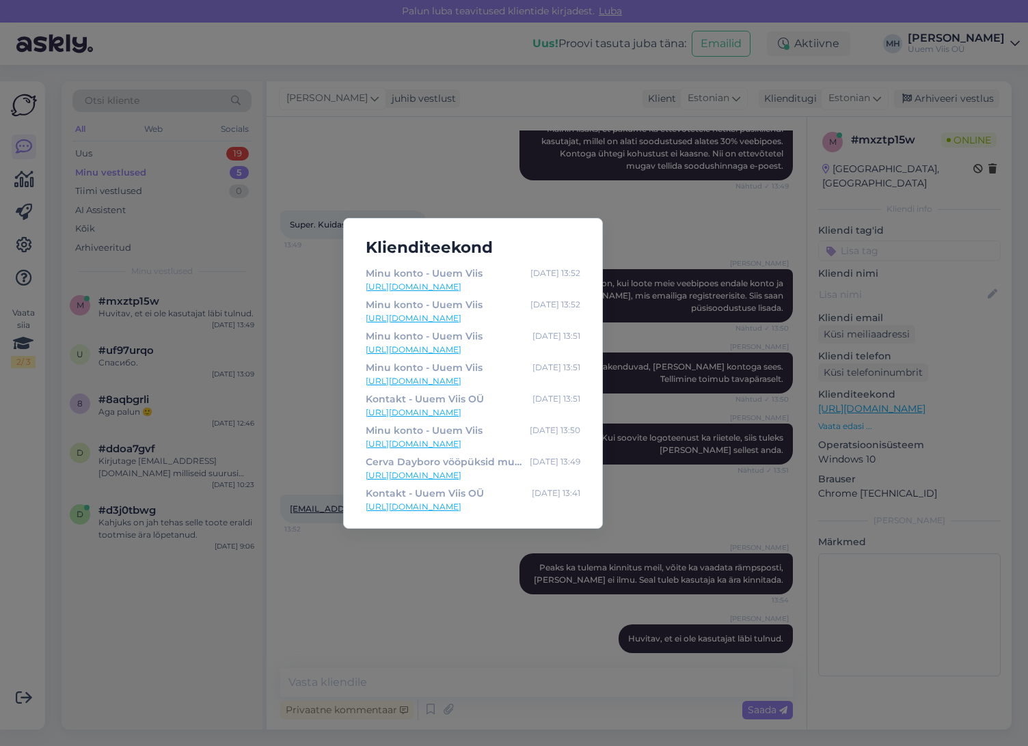
click at [552, 620] on div "Klienditeekond Minu konto - Uuem Viis [DATE] 13:52 [URL][DOMAIN_NAME] Minu kont…" at bounding box center [514, 373] width 1028 height 746
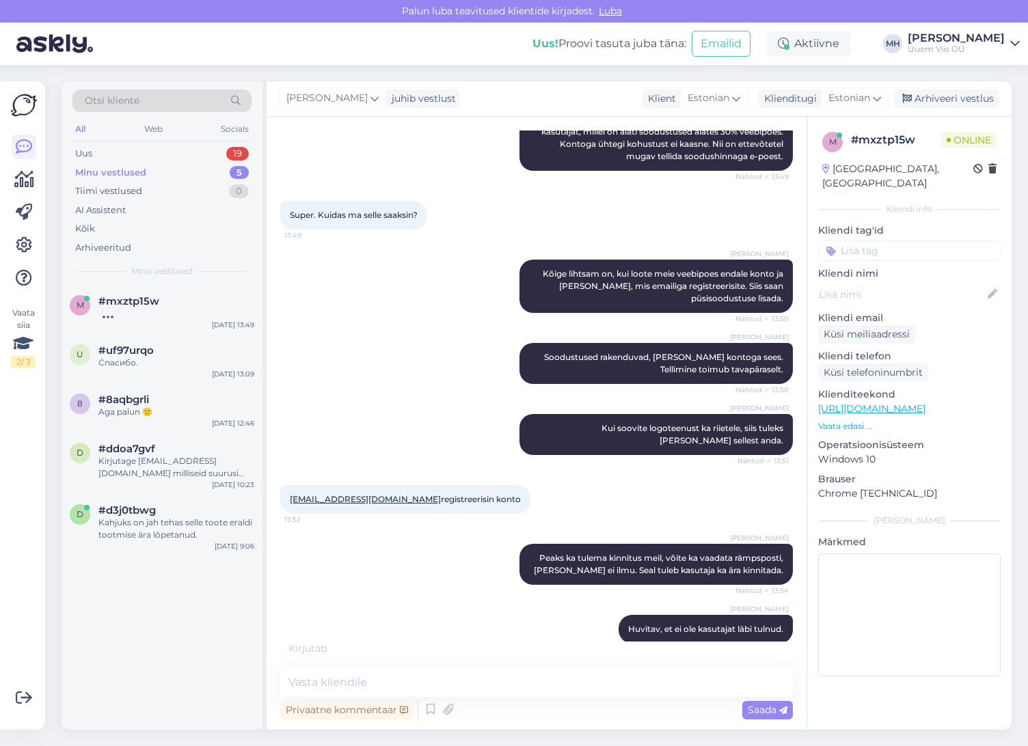
scroll to position [755, 0]
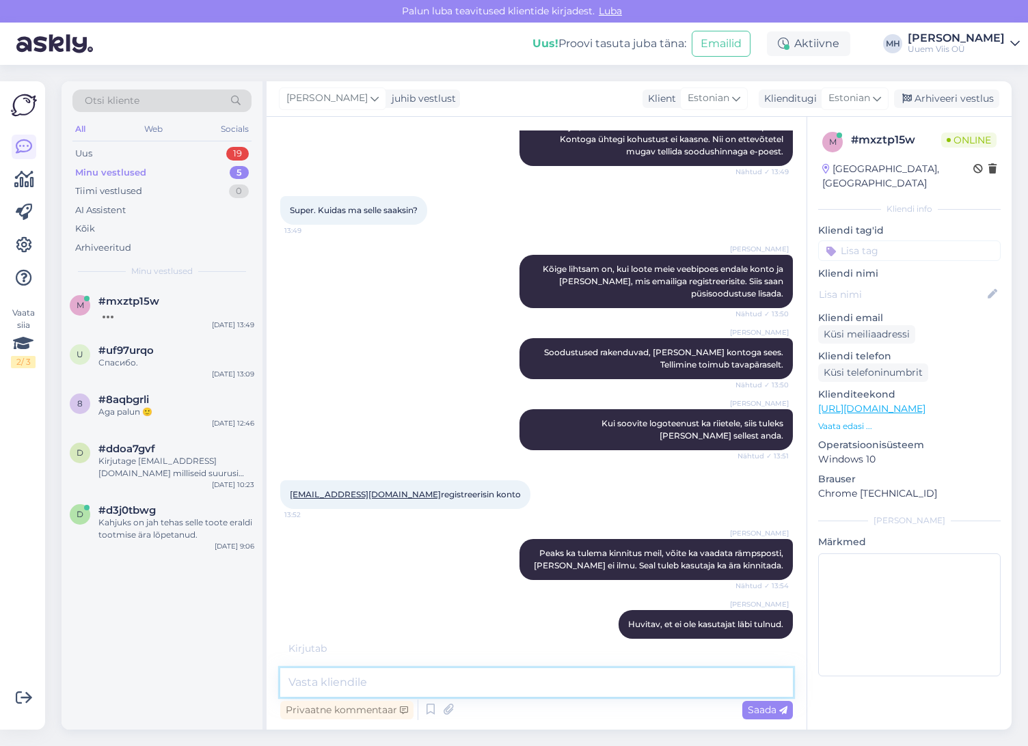
click at [590, 693] on textarea at bounding box center [536, 682] width 513 height 29
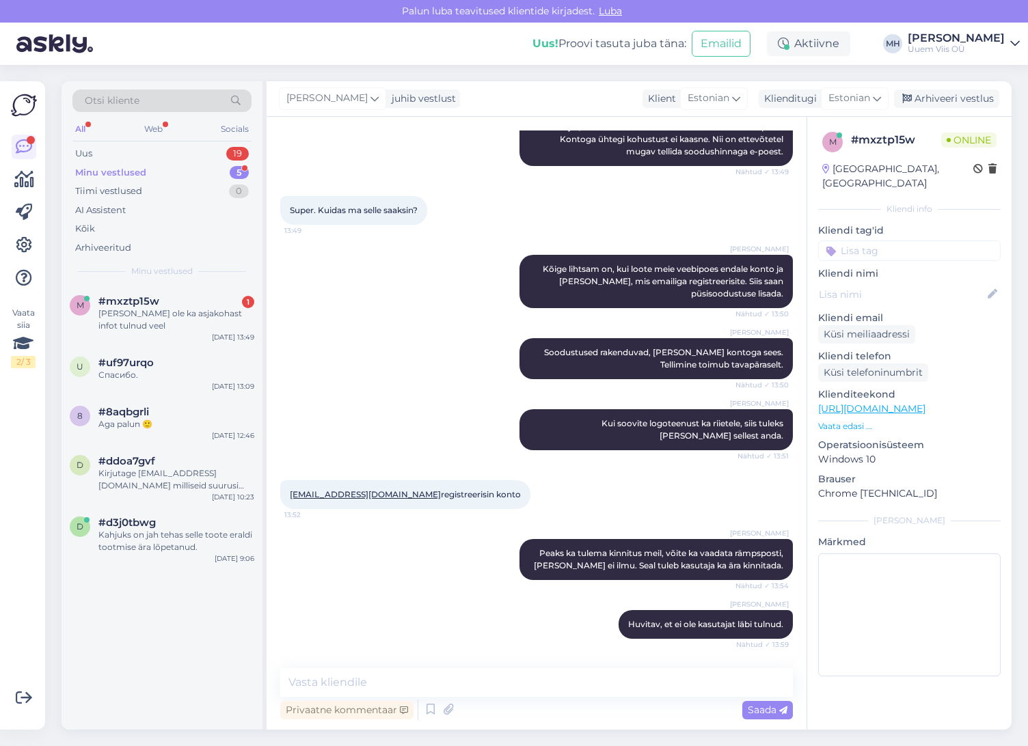
scroll to position [799, 0]
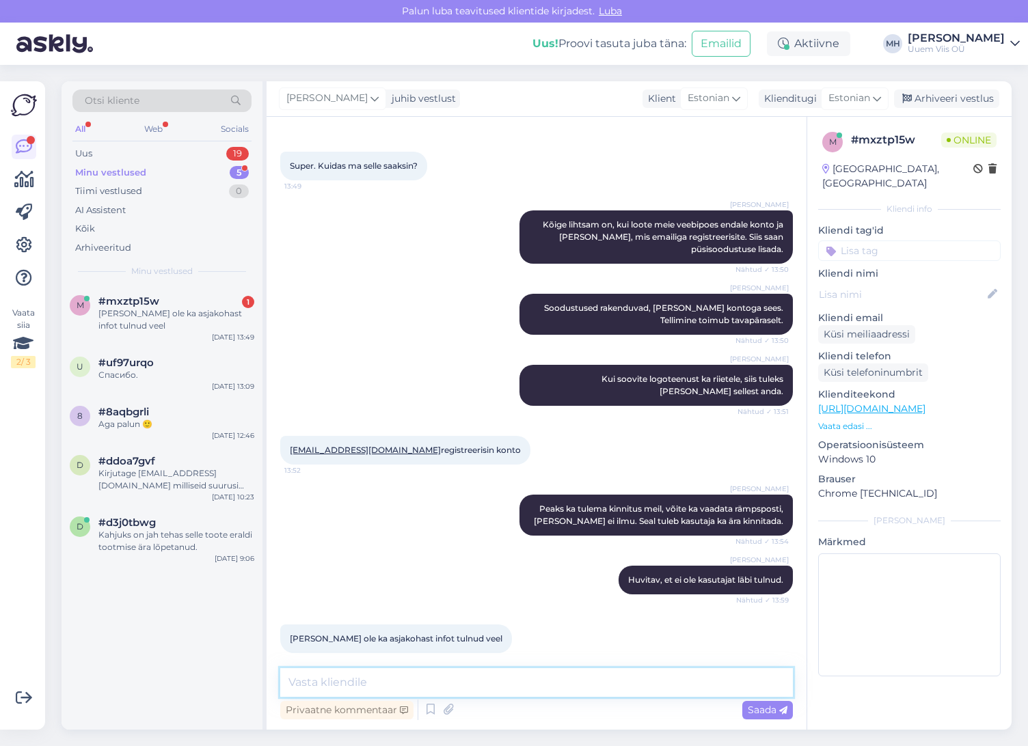
click at [645, 684] on textarea at bounding box center [536, 682] width 513 height 29
type textarea "Kas veebilehel [PERSON_NAME] registreerimist läks konto kohe sisse ka?"
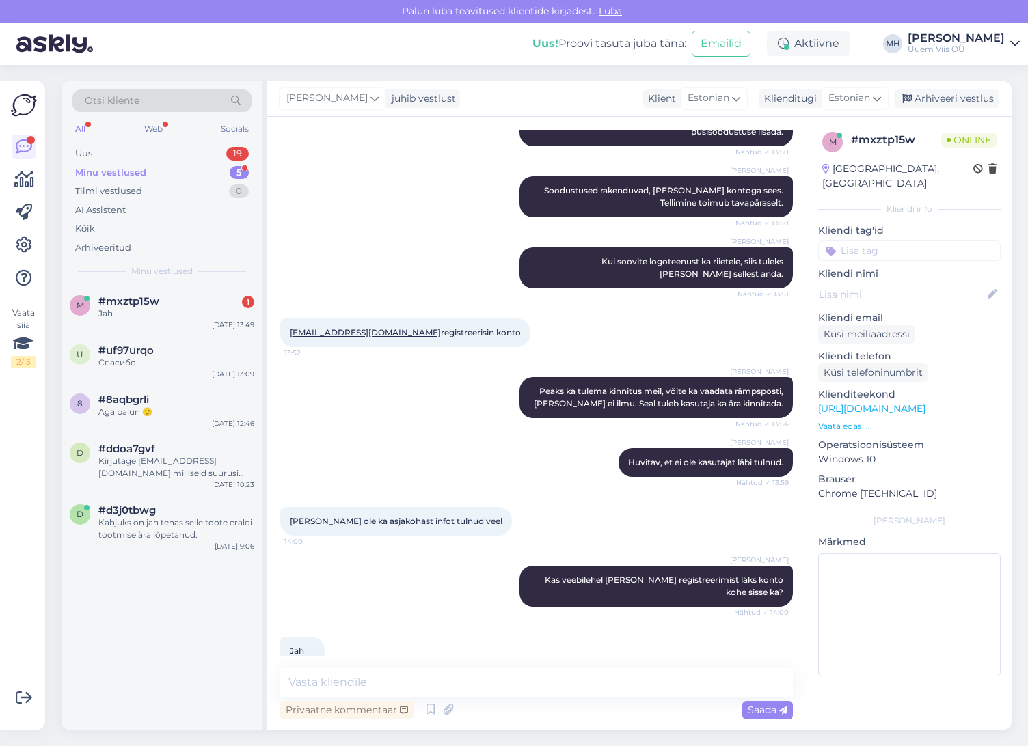
scroll to position [975, 0]
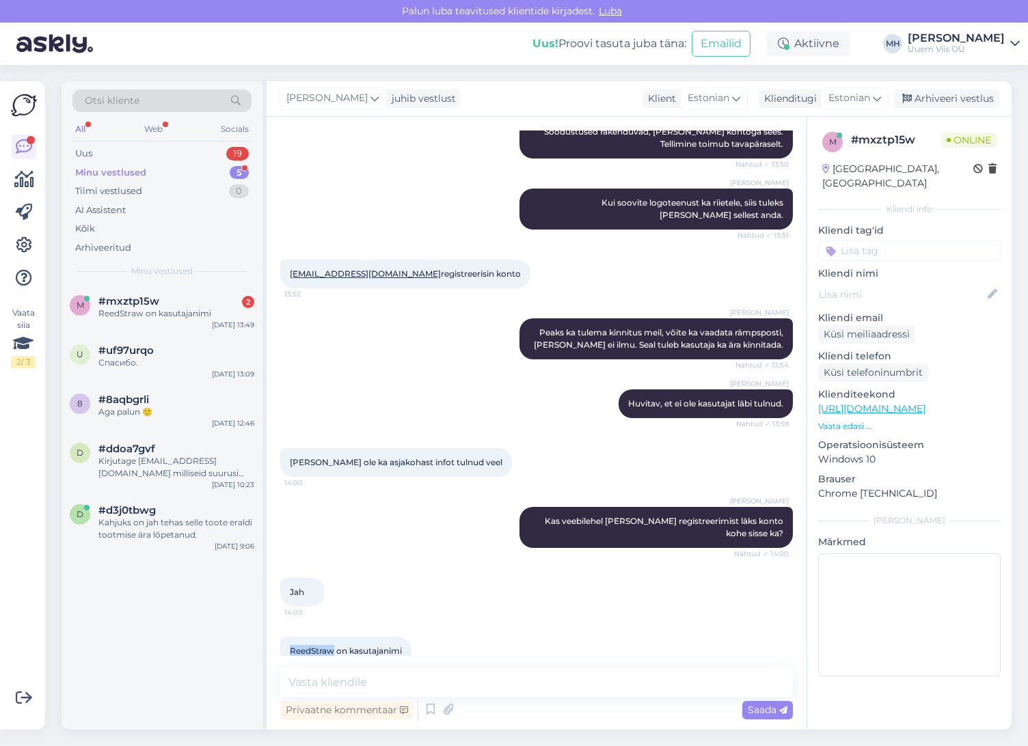
drag, startPoint x: 334, startPoint y: 627, endPoint x: 273, endPoint y: 630, distance: 60.2
click at [273, 630] on div "Vestlus algas [DATE] Tere! 13:40 [PERSON_NAME] Tere! Nähtud ✓ 13:41 [PERSON_NAM…" at bounding box center [537, 423] width 540 height 613
copy span "ReedStraw"
click at [549, 690] on textarea at bounding box center [536, 682] width 513 height 29
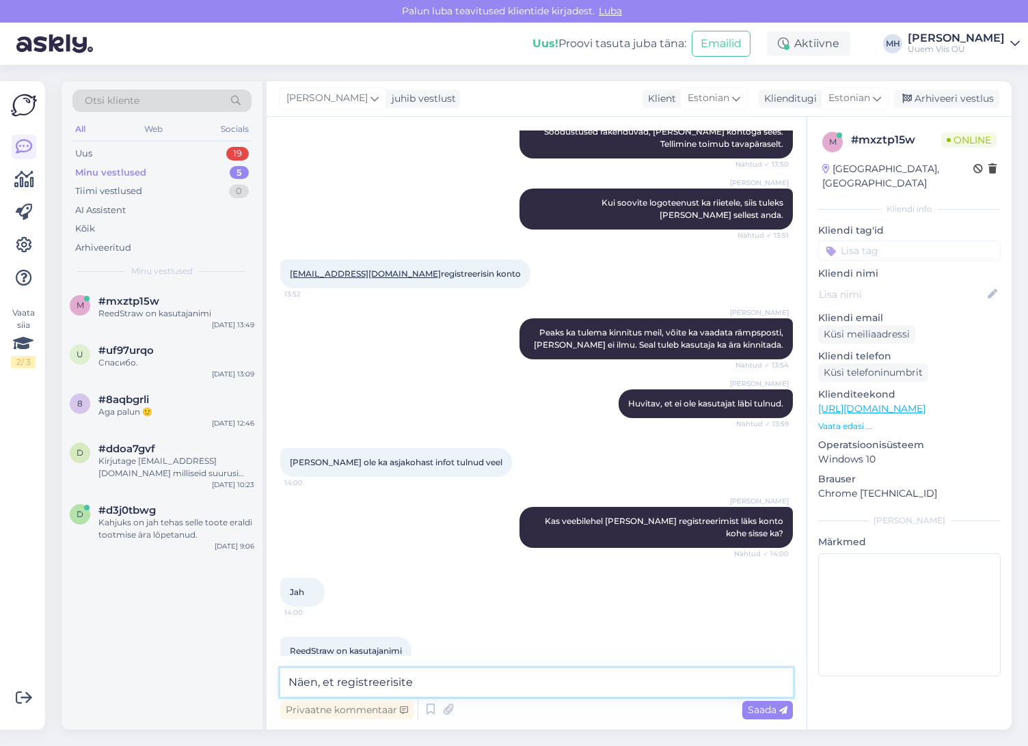
paste textarea "[EMAIL_ADDRESS][DOMAIN_NAME]"
type textarea "Näen, et registreerisite [EMAIL_ADDRESS][DOMAIN_NAME] meilile"
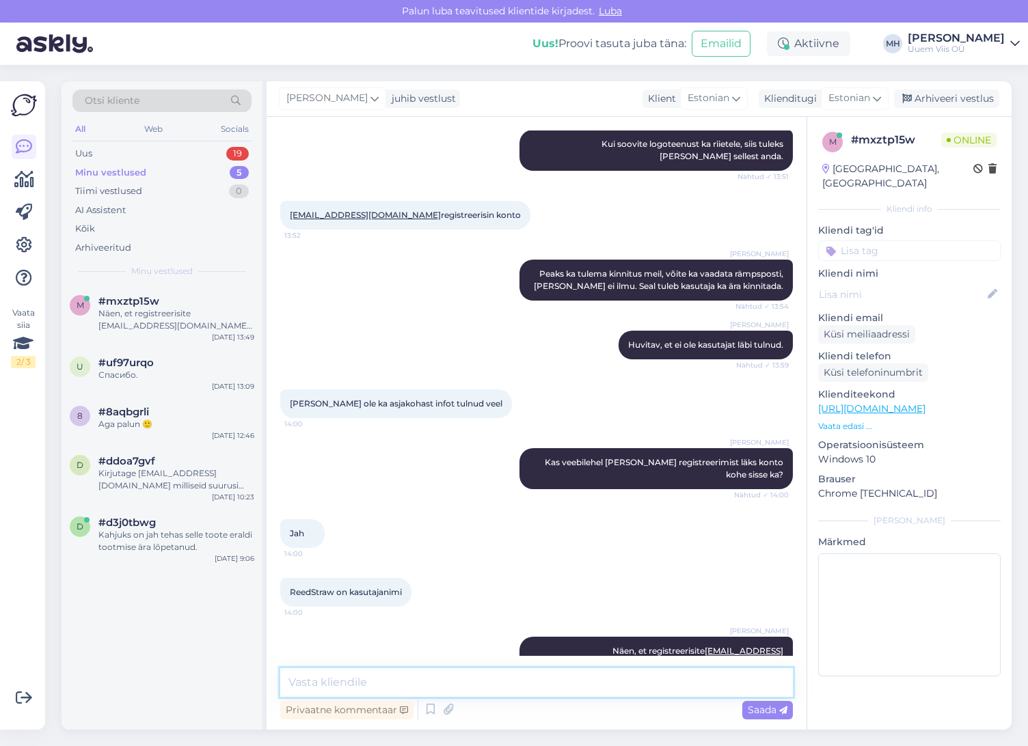
type textarea "i"
type textarea "Ilmselt oli teil "Auto-fill" [PERSON_NAME] [PERSON_NAME] pani teile [PERSON_NAM…"
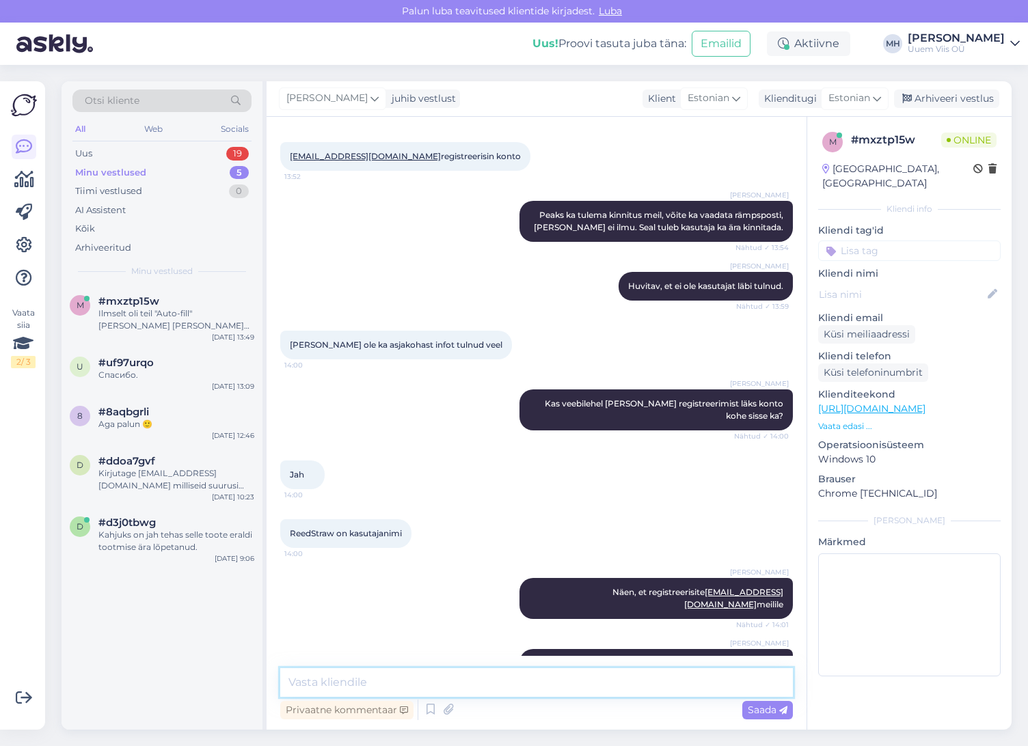
click at [559, 689] on textarea at bounding box center [536, 682] width 513 height 29
type textarea "Soovite, muudan [PERSON_NAME]?"
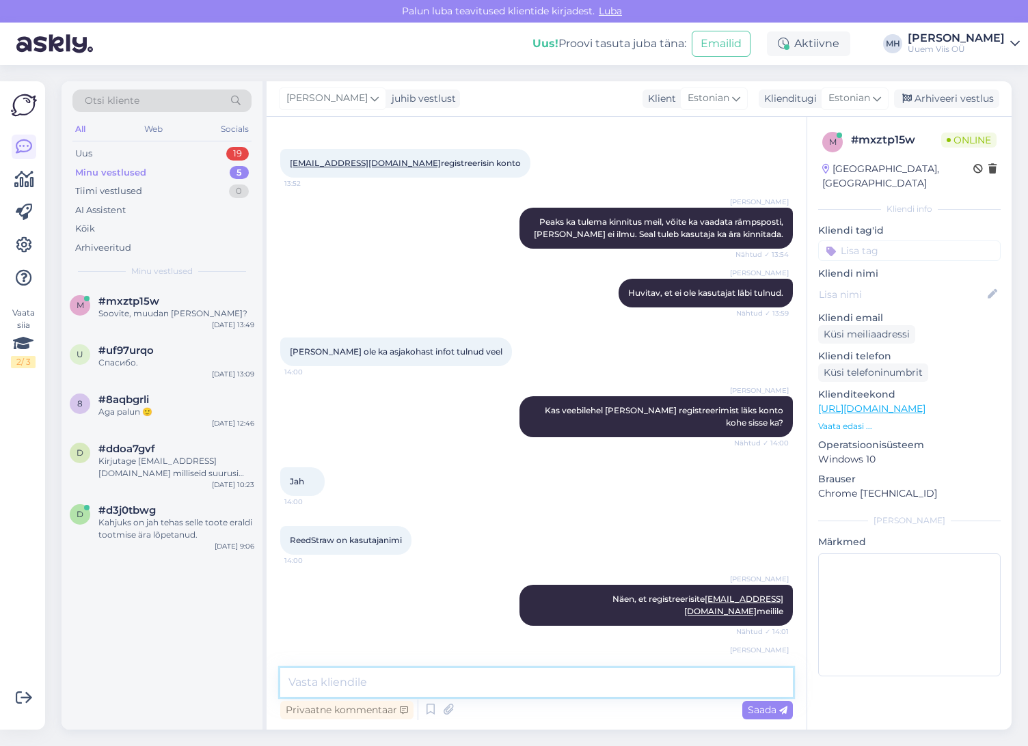
scroll to position [1015, 0]
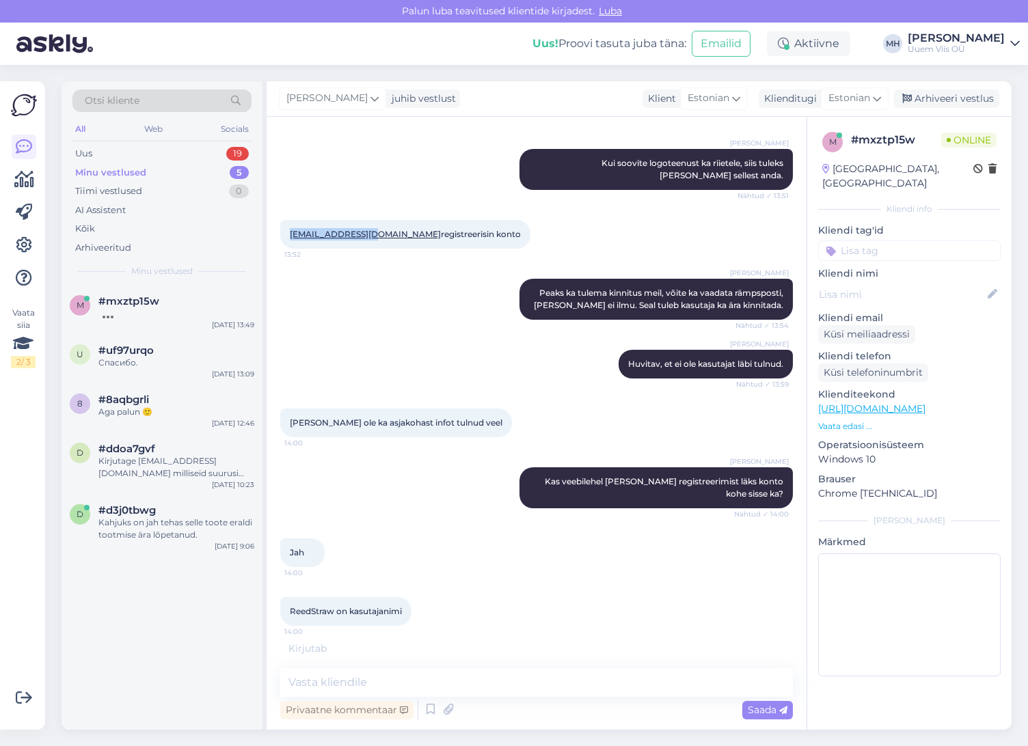
drag, startPoint x: 288, startPoint y: 223, endPoint x: 372, endPoint y: 231, distance: 84.5
click at [372, 231] on div "[EMAIL_ADDRESS][DOMAIN_NAME] registreerisin konto 13:52" at bounding box center [405, 234] width 250 height 29
copy link "[EMAIL_ADDRESS][DOMAIN_NAME]"
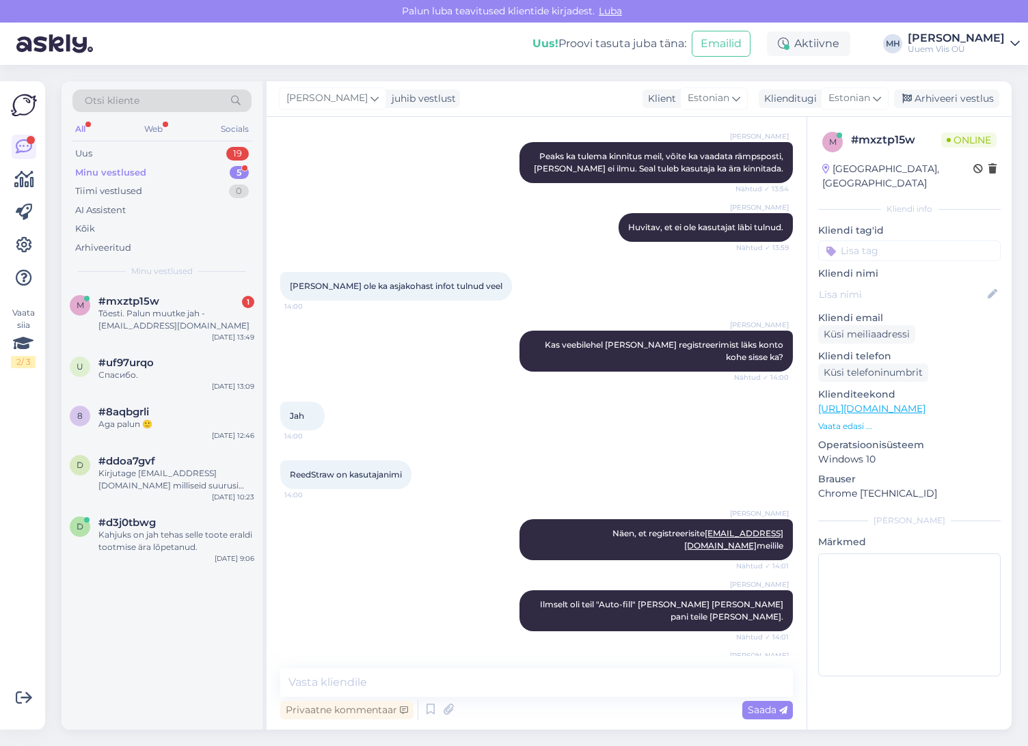
scroll to position [1210, 0]
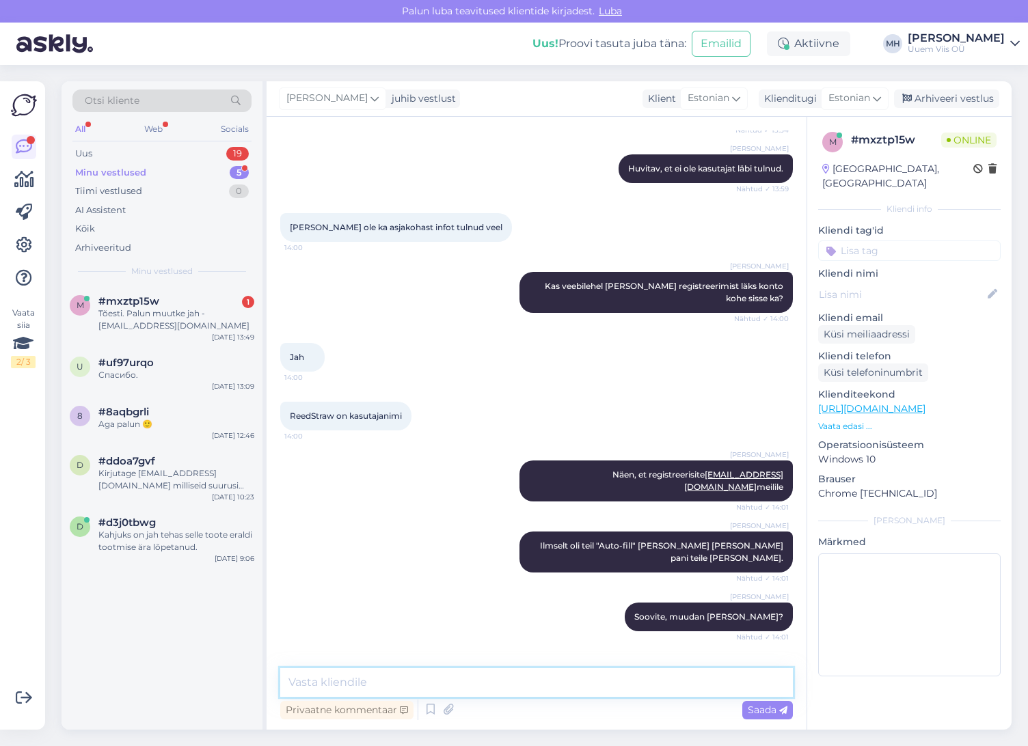
click at [621, 685] on textarea at bounding box center [536, 682] width 513 height 29
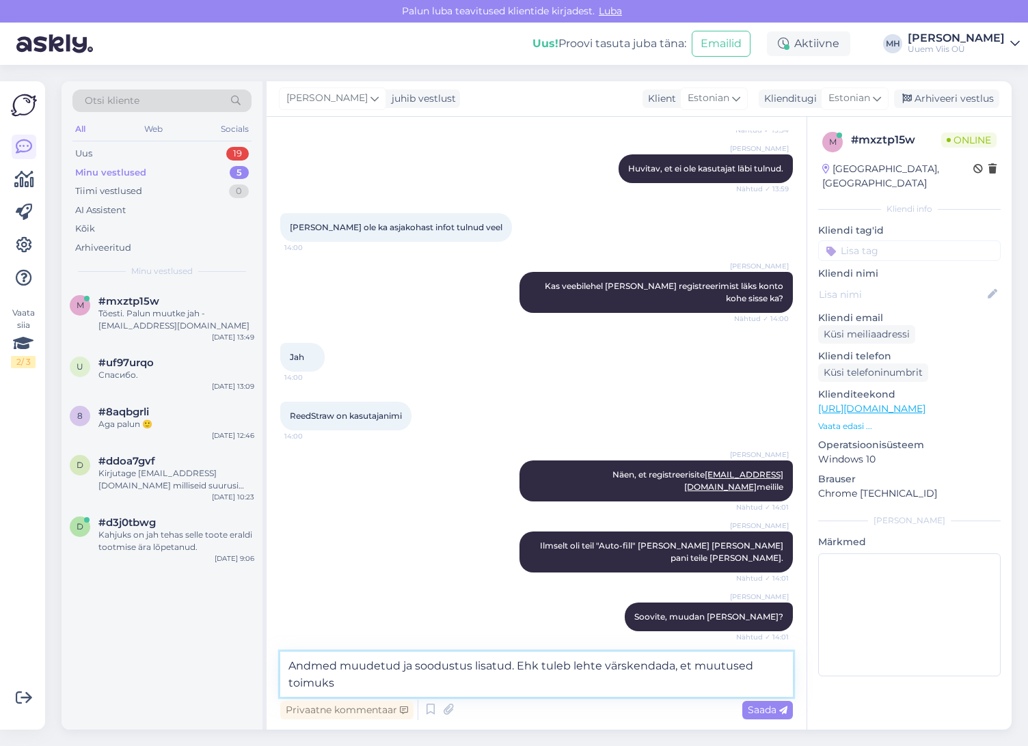
type textarea "Andmed muudetud ja soodustus lisatud. Ehk tuleb lehte värskendada, et muutused …"
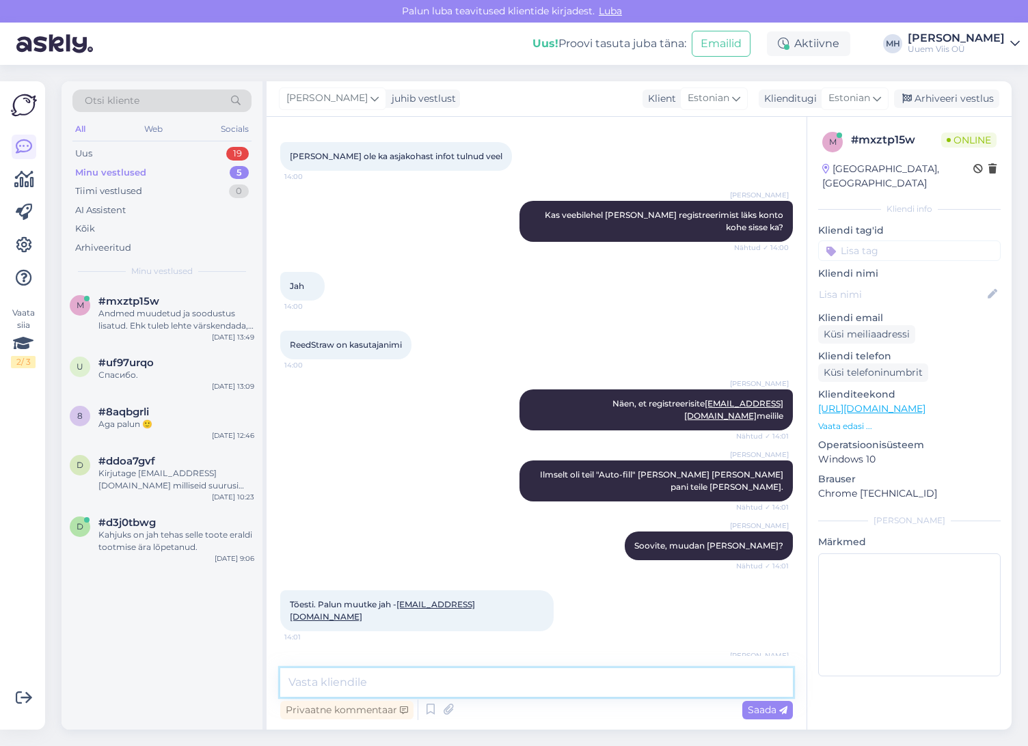
click at [628, 692] on textarea at bounding box center [536, 682] width 513 height 29
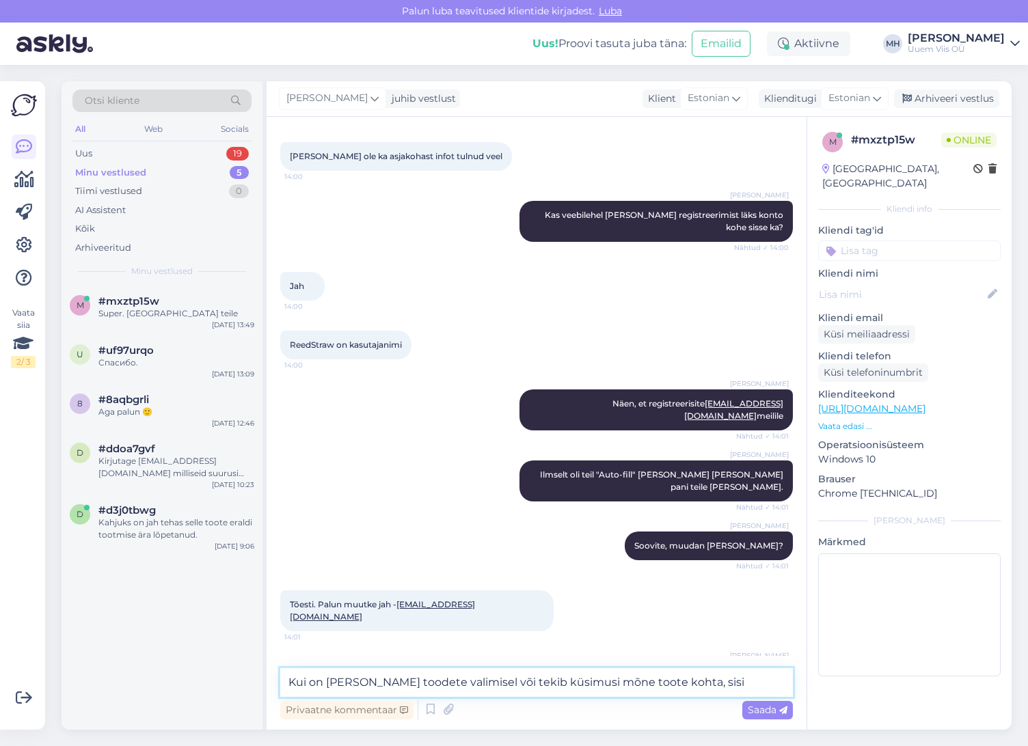
scroll to position [1340, 0]
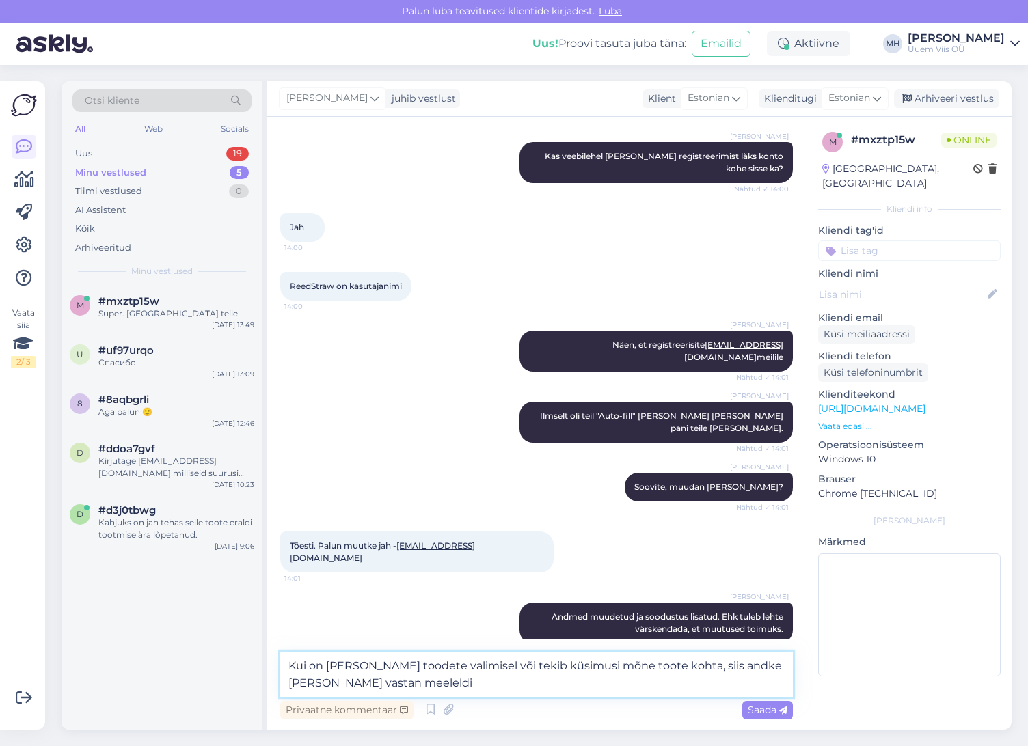
type textarea "Kui on [PERSON_NAME] toodete valimisel või tekib küsimusi mõne toote kohta, sii…"
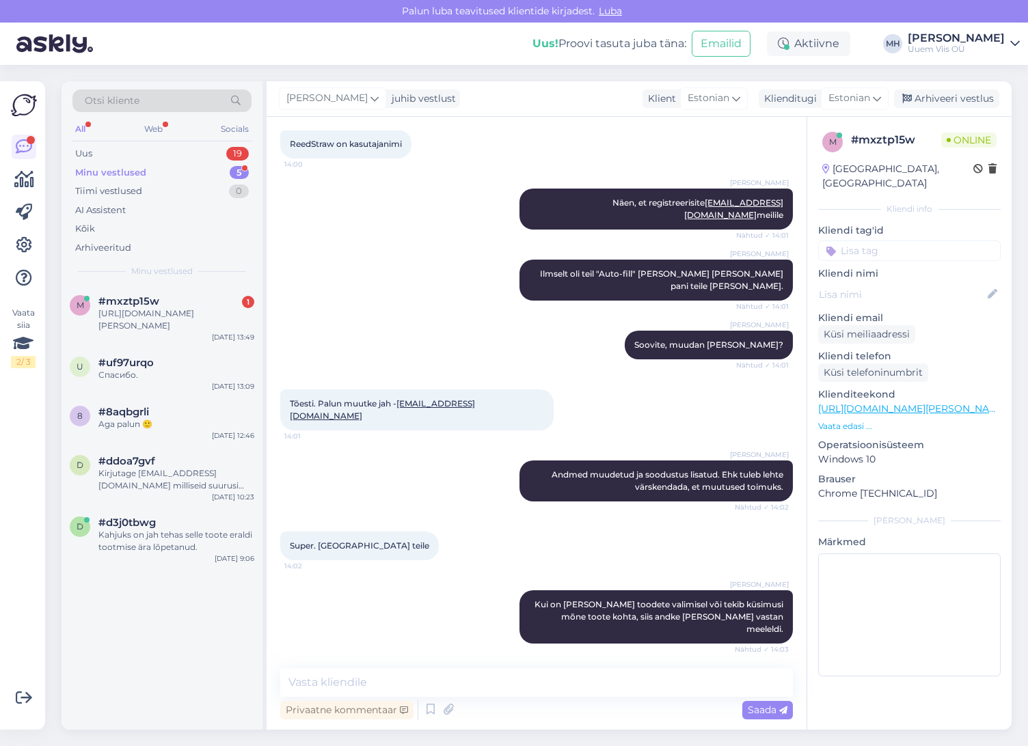
scroll to position [1554, 0]
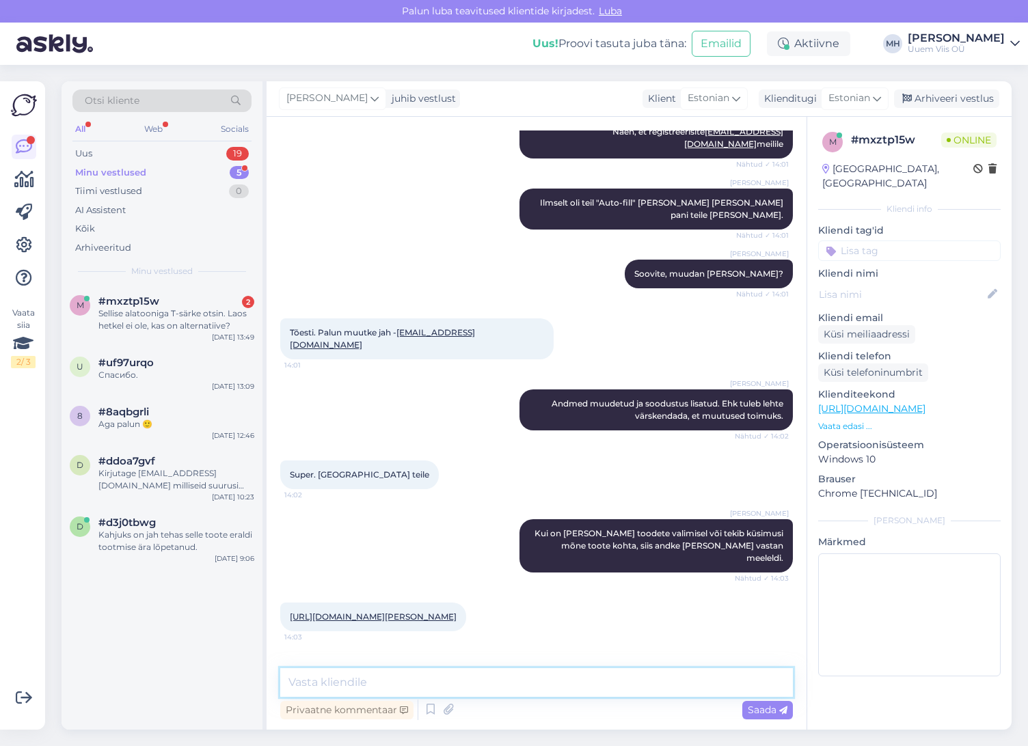
click at [640, 679] on textarea at bounding box center [536, 682] width 513 height 29
type textarea "Kas särk peaks olema puuvillast?"
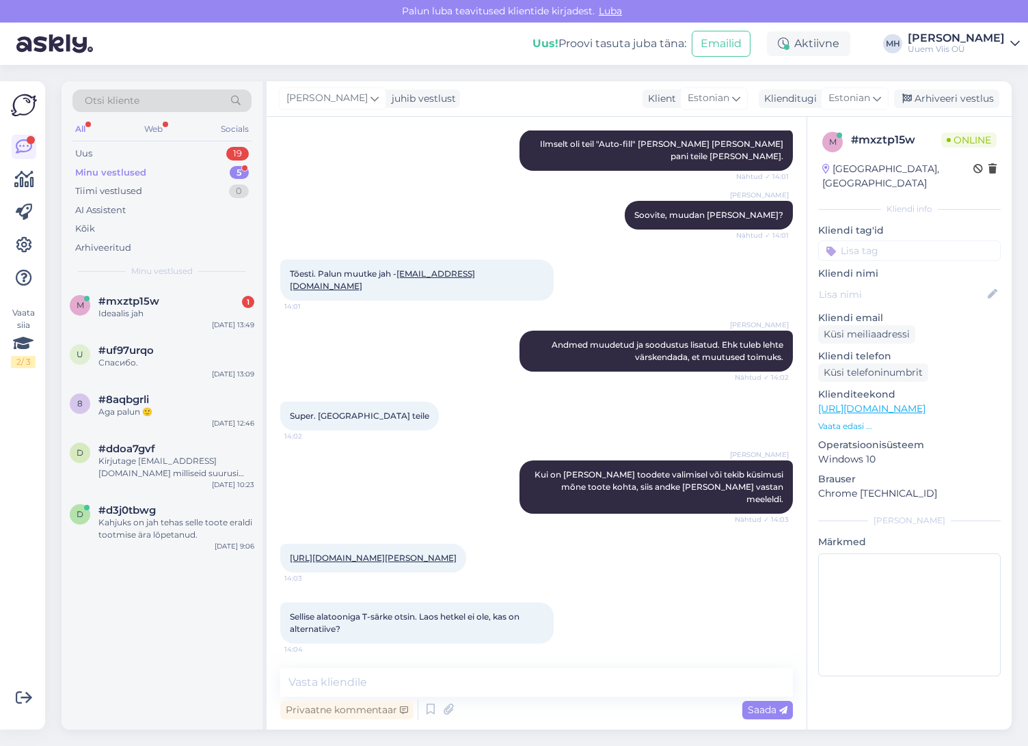
scroll to position [1671, 0]
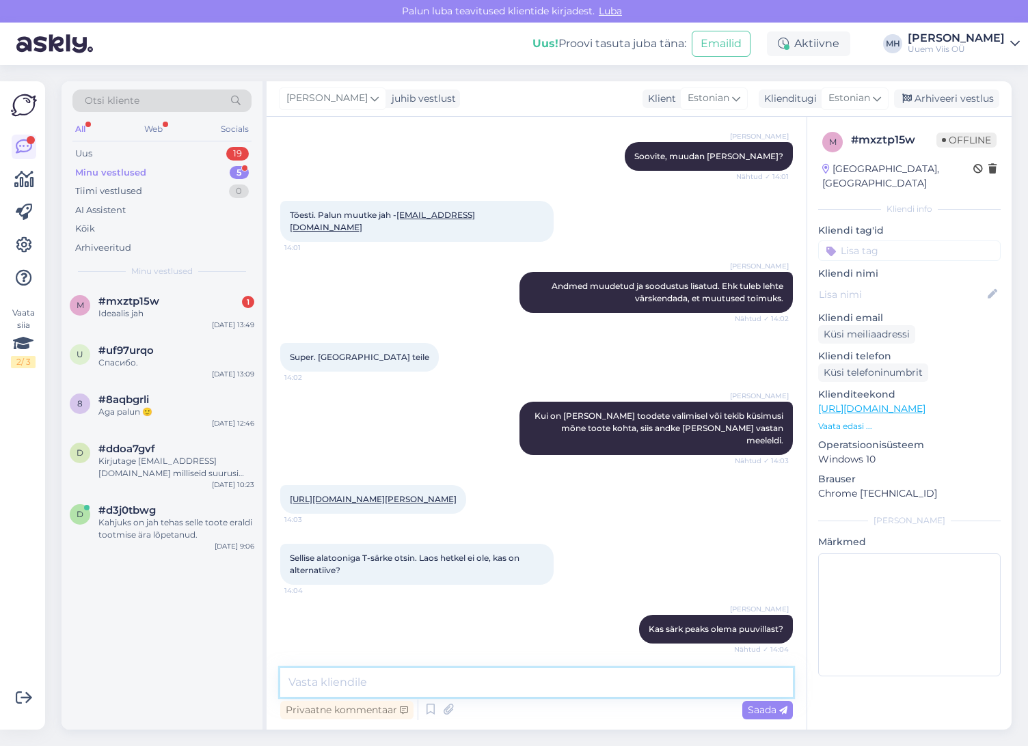
click at [655, 688] on textarea at bounding box center [536, 682] width 513 height 29
paste textarea "[URL][DOMAIN_NAME][PERSON_NAME]"
type textarea "Kohe saadaval oleks oliivi toonis sama särki - [URL][DOMAIN_NAME][PERSON_NAME]"
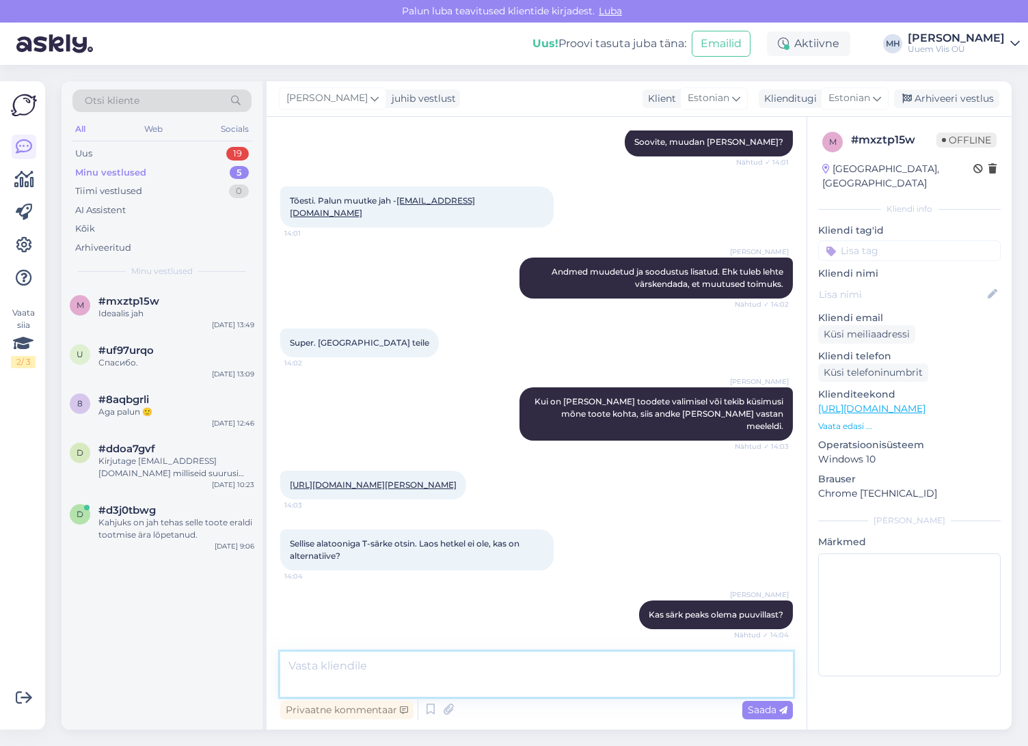
scroll to position [1754, 0]
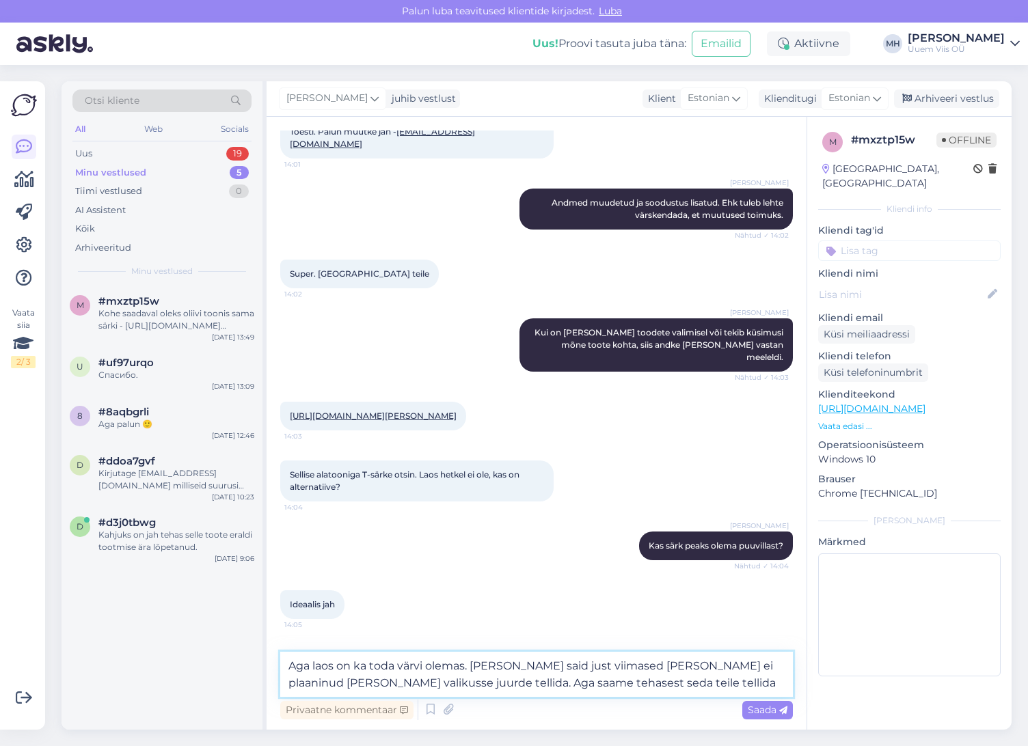
type textarea "Aga laos on ka toda värvi olemas. [PERSON_NAME] said just viimased [PERSON_NAME…"
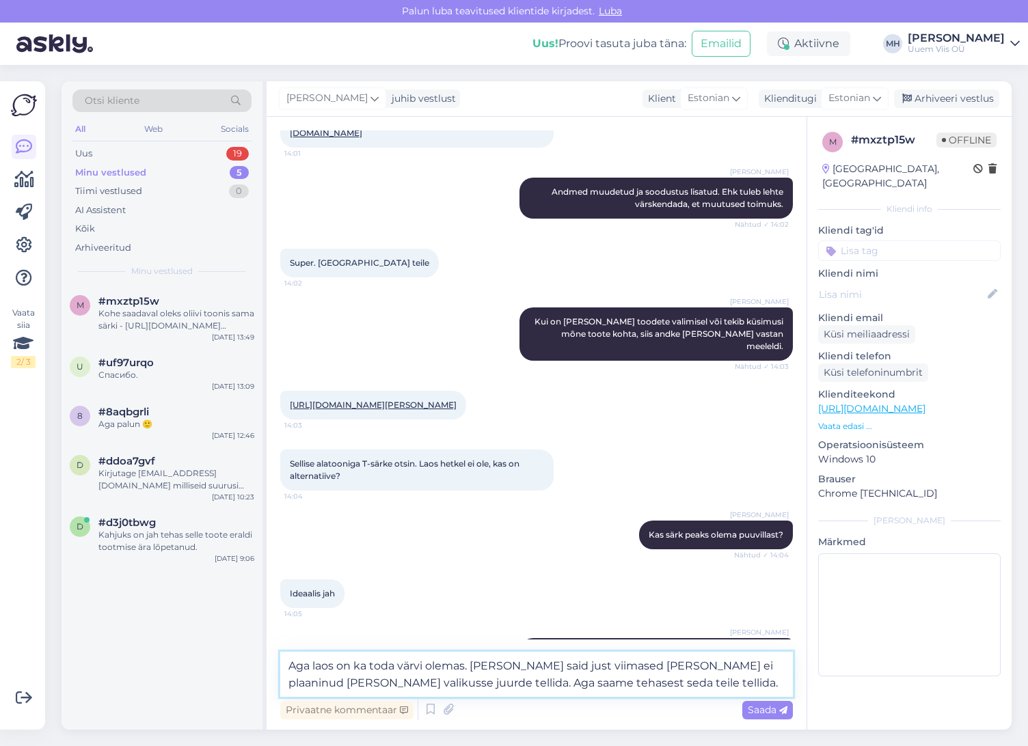
scroll to position [1771, 0]
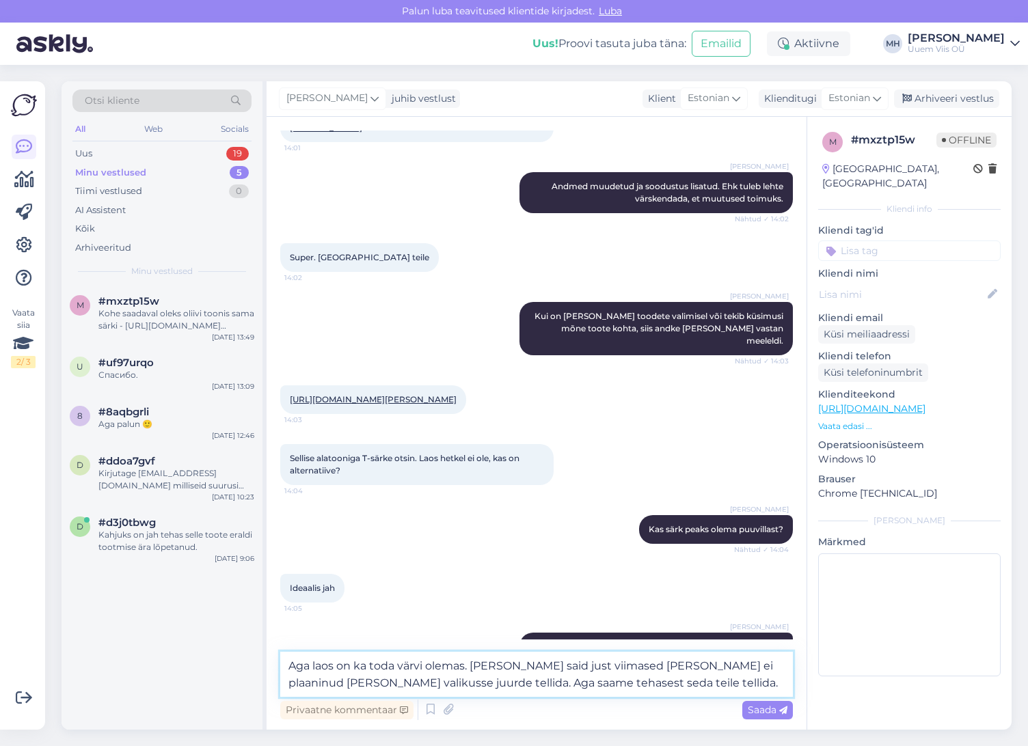
click at [646, 686] on textarea "Aga laos on ka toda värvi olemas. [PERSON_NAME] said just viimased [PERSON_NAME…" at bounding box center [536, 674] width 513 height 45
type textarea "Pean tehasest järele vaatama, kuidas seal laoseis on. Usun, et on olemas ikka. …"
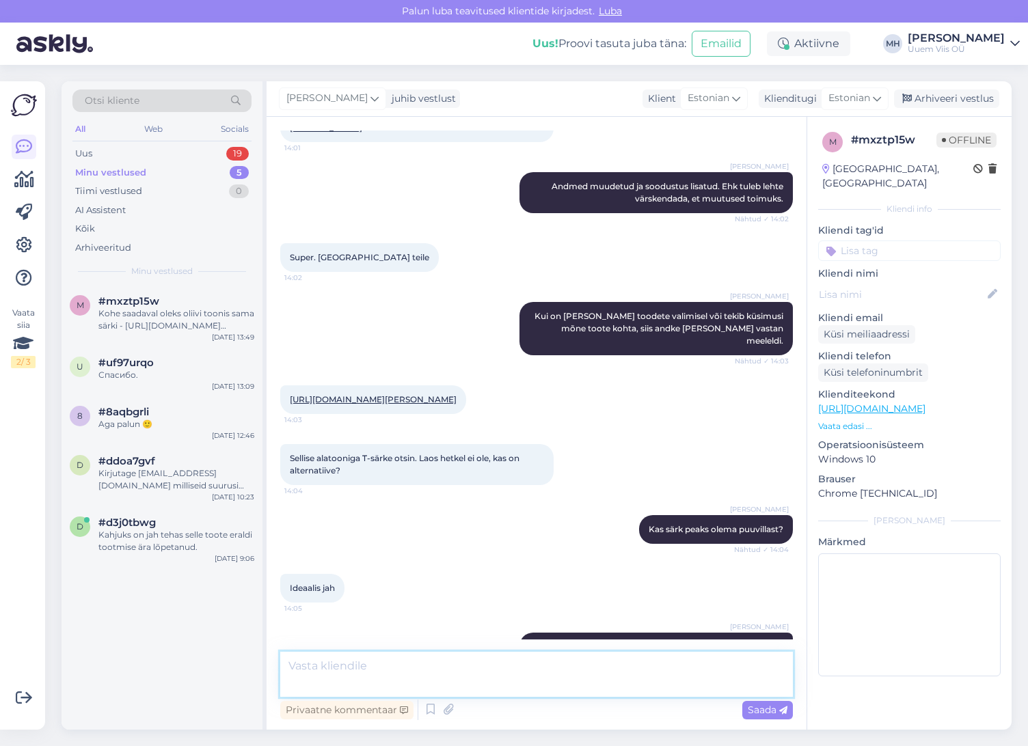
scroll to position [1826, 0]
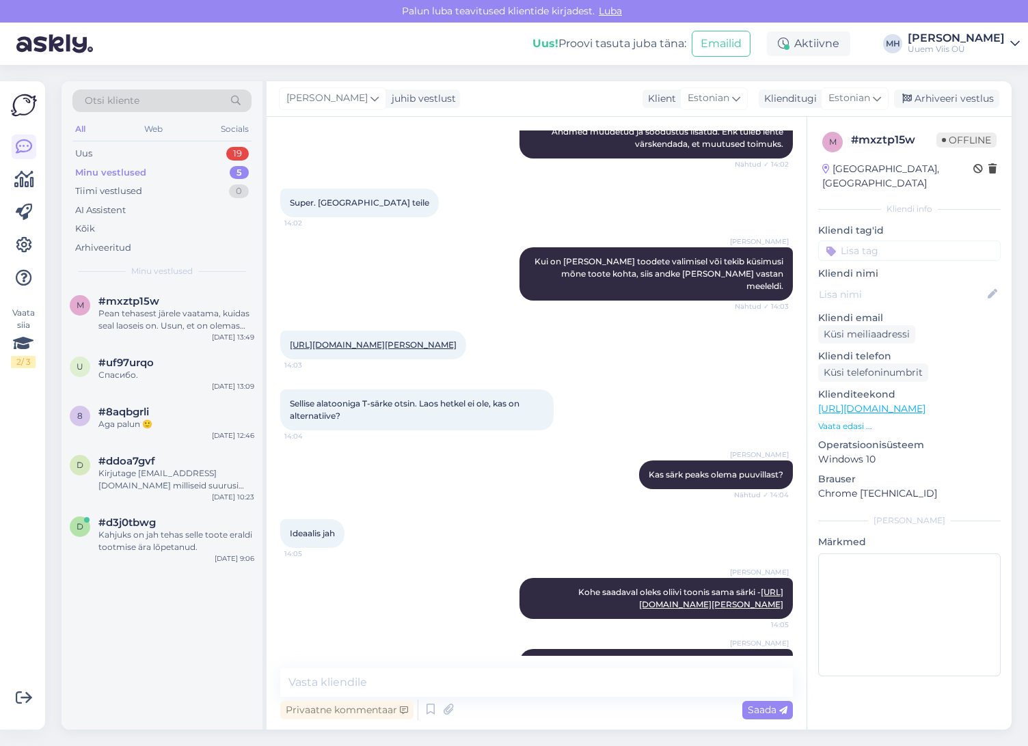
click at [424, 340] on link "[URL][DOMAIN_NAME][PERSON_NAME]" at bounding box center [373, 345] width 167 height 10
click at [573, 682] on textarea at bounding box center [536, 682] width 513 height 29
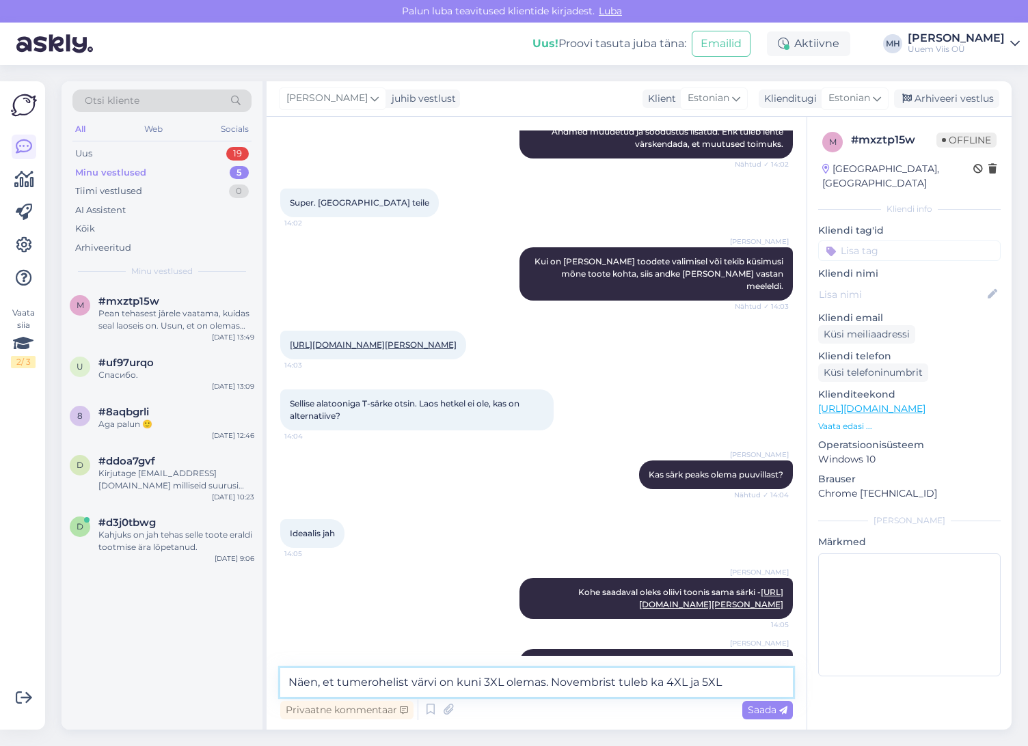
type textarea "Näen, et tumerohelist värvi on kuni 3XL olemas. Novembrist tuleb ka 4XL ja 5XL."
